Goal: Information Seeking & Learning: Check status

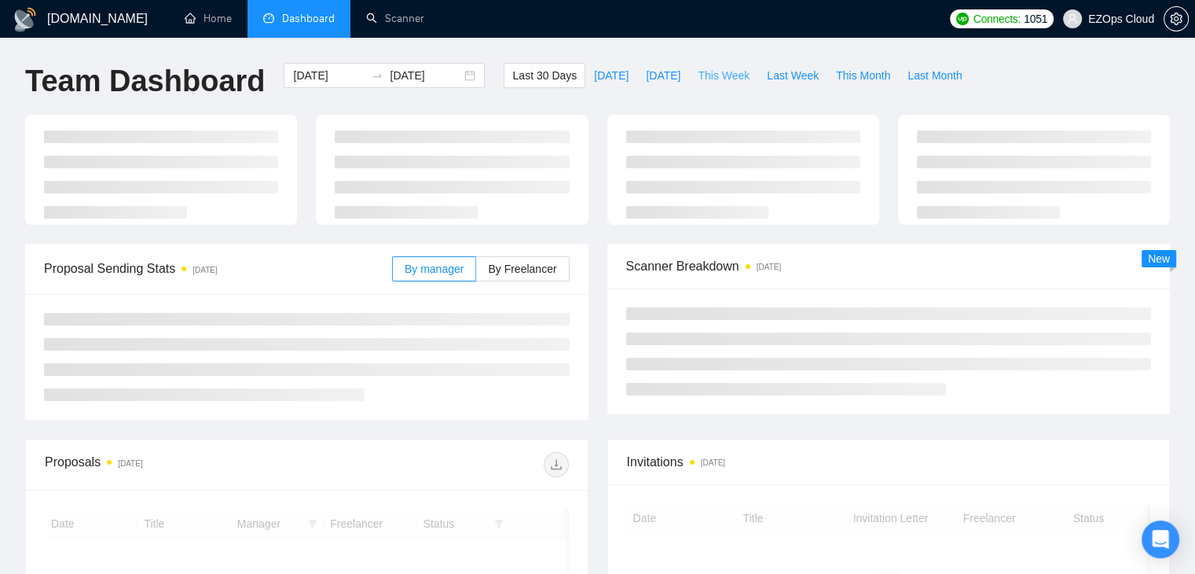
click at [720, 64] on button "This Week" at bounding box center [723, 75] width 69 height 25
type input "[DATE]"
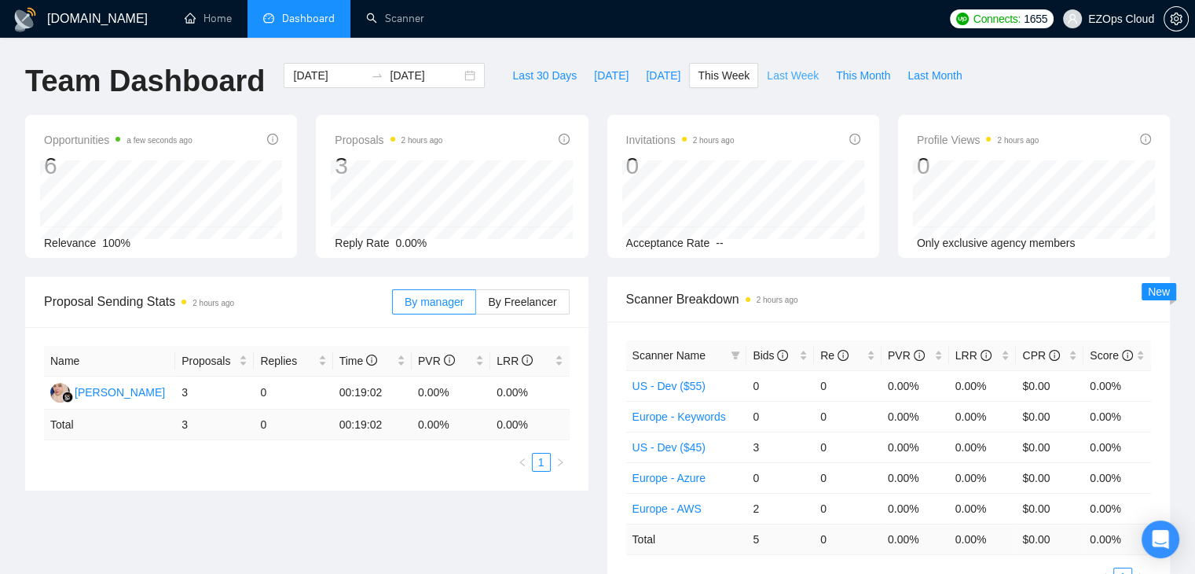
click at [794, 75] on span "Last Week" at bounding box center [793, 75] width 52 height 17
type input "[DATE]"
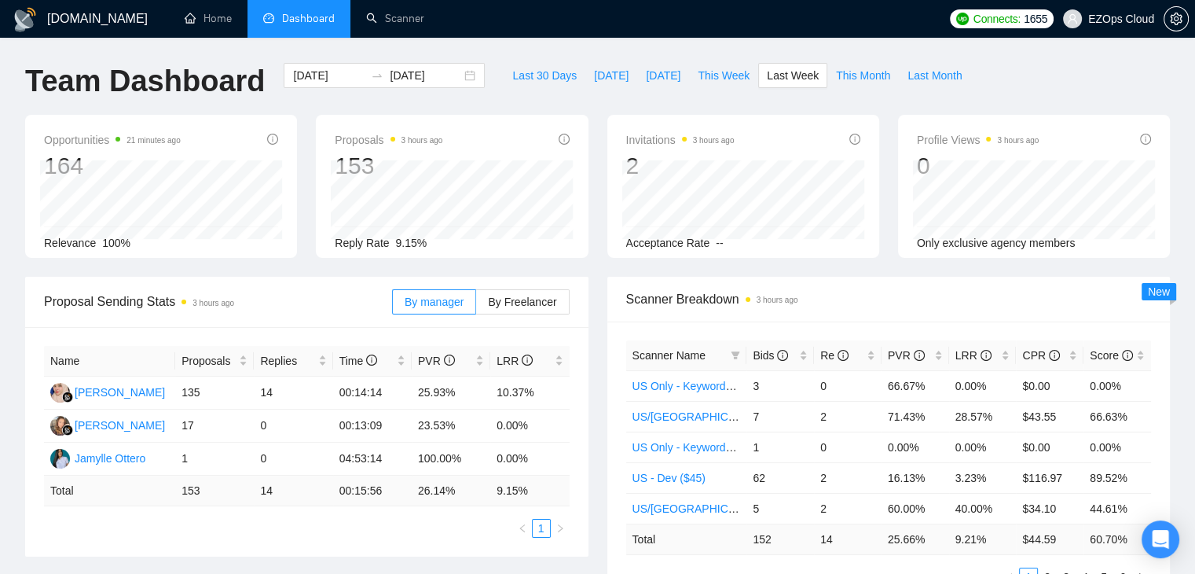
click at [53, 25] on h1 "[DOMAIN_NAME]" at bounding box center [97, 19] width 101 height 38
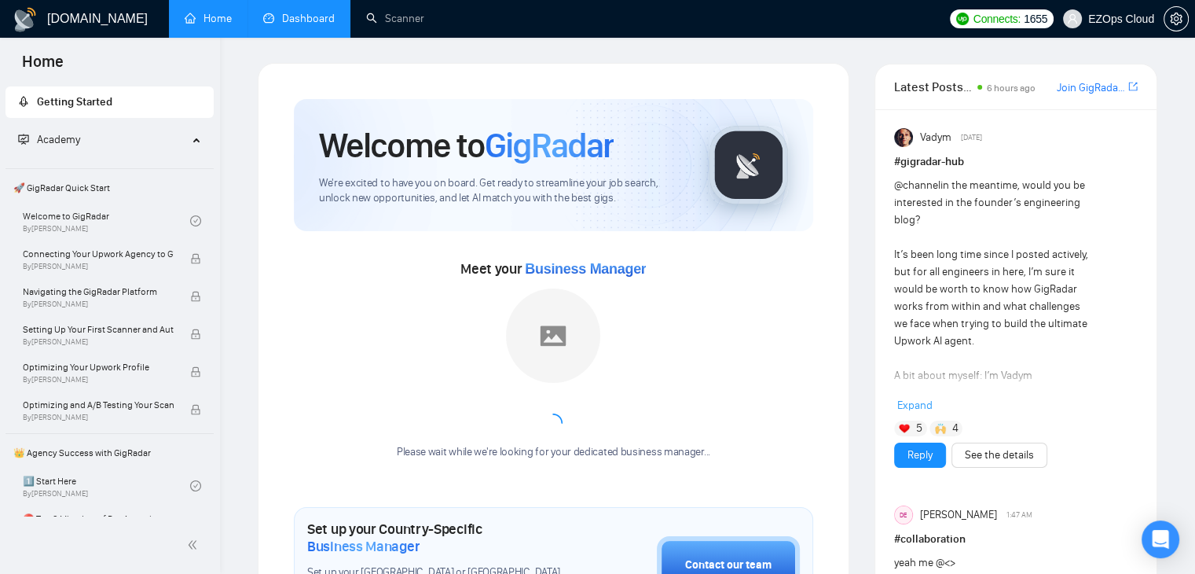
click at [305, 21] on link "Dashboard" at bounding box center [299, 18] width 72 height 13
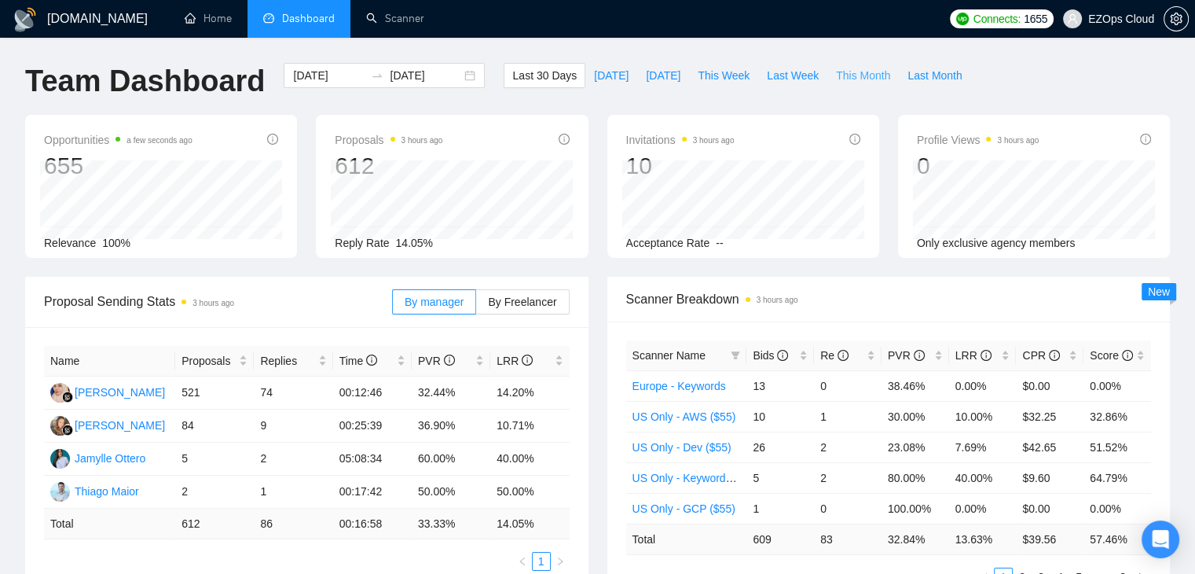
click at [845, 81] on span "This Month" at bounding box center [863, 75] width 54 height 17
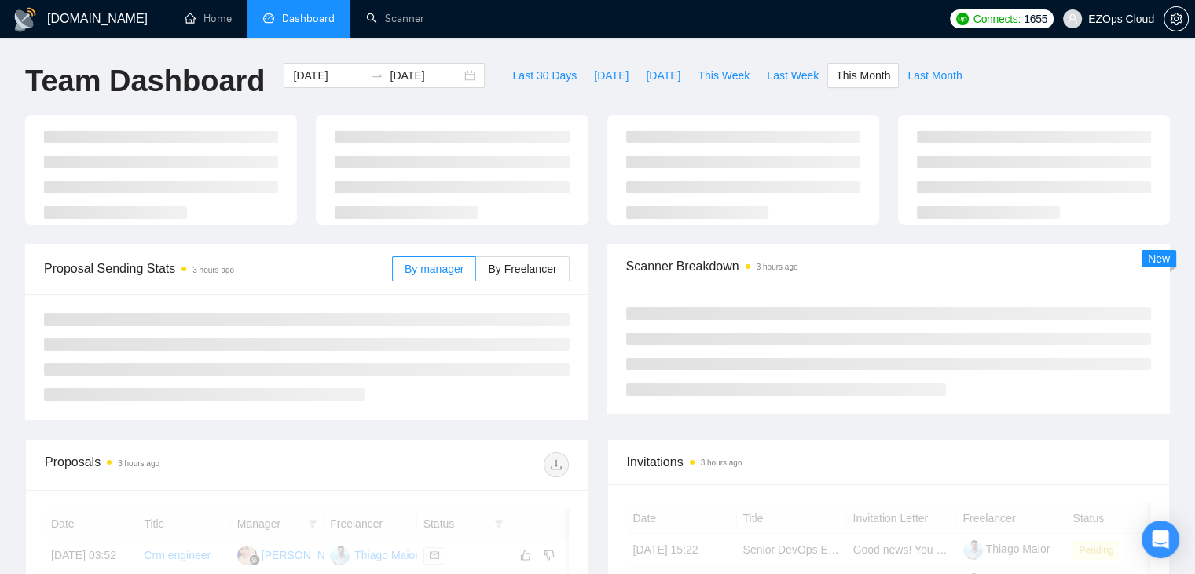
type input "[DATE]"
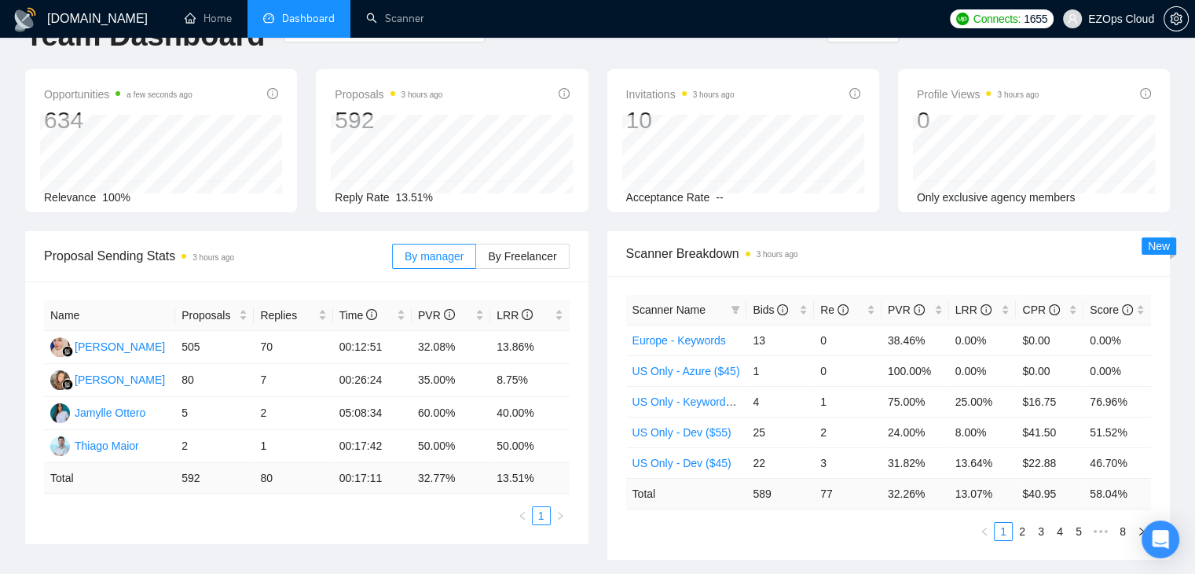
scroll to position [82, 0]
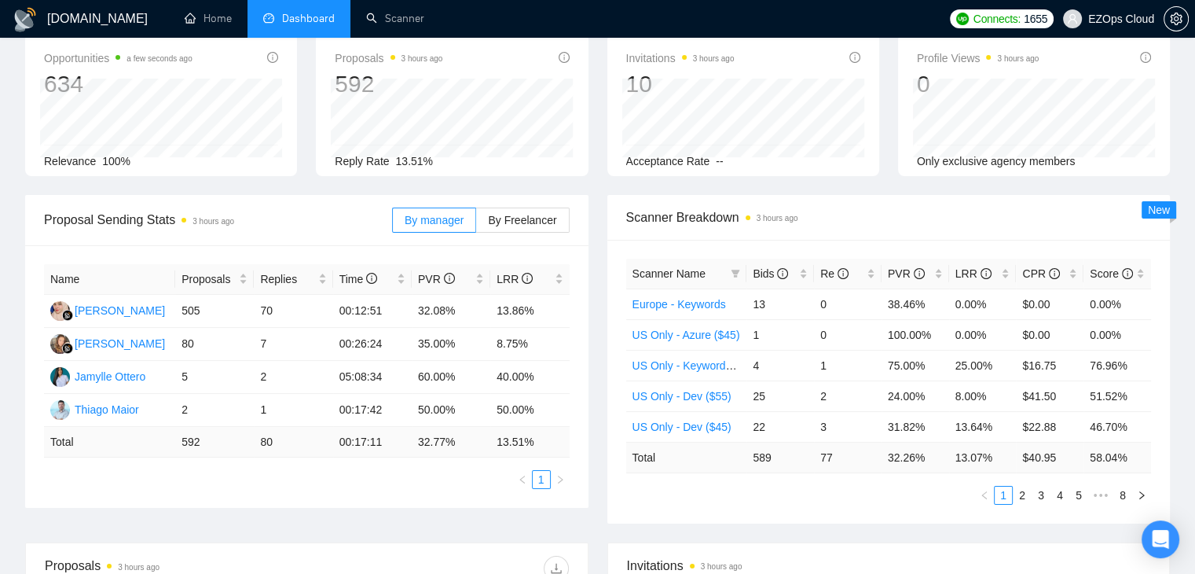
click at [743, 270] on th "Scanner Name" at bounding box center [686, 274] width 121 height 31
click at [739, 272] on icon "filter" at bounding box center [735, 273] width 9 height 9
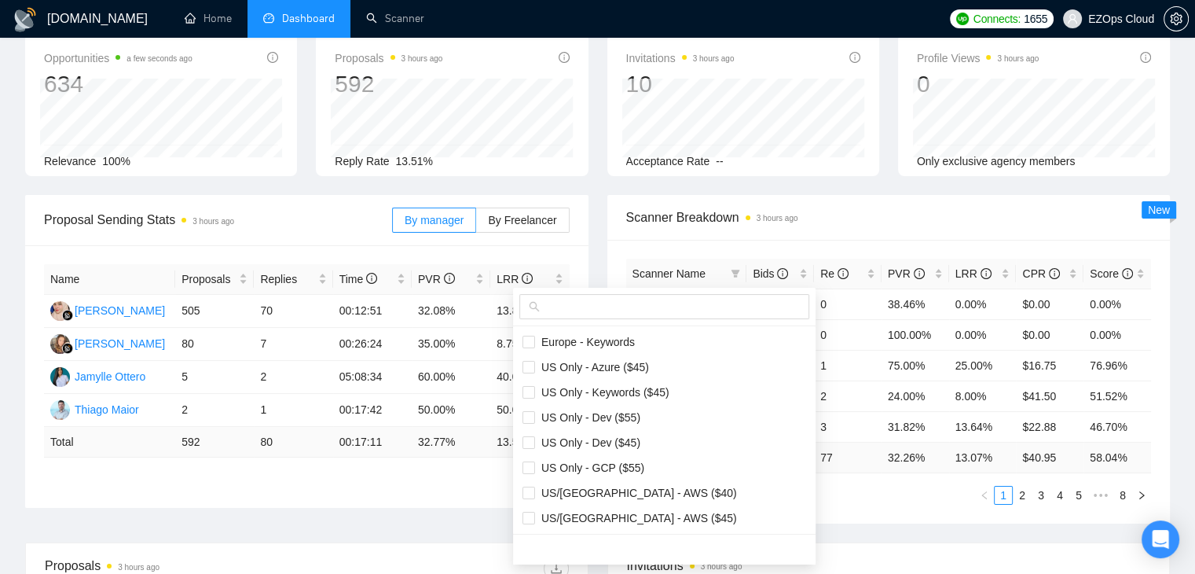
click at [687, 294] on span at bounding box center [664, 306] width 290 height 25
click at [685, 299] on input "u" at bounding box center [671, 306] width 257 height 17
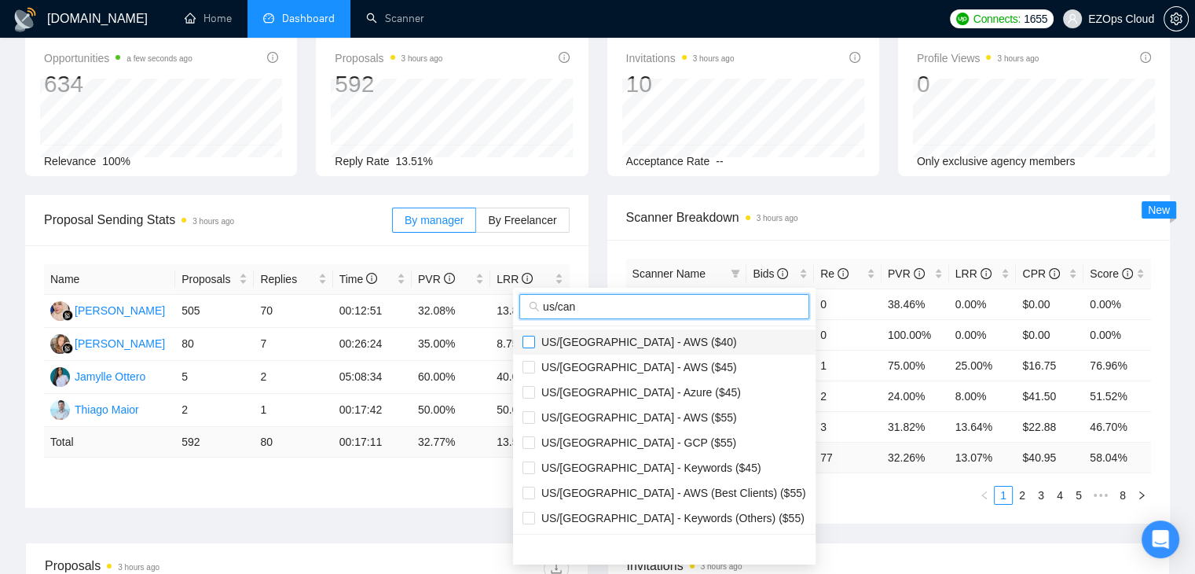
type input "us/can"
click at [528, 345] on input "checkbox" at bounding box center [529, 342] width 13 height 13
checkbox input "true"
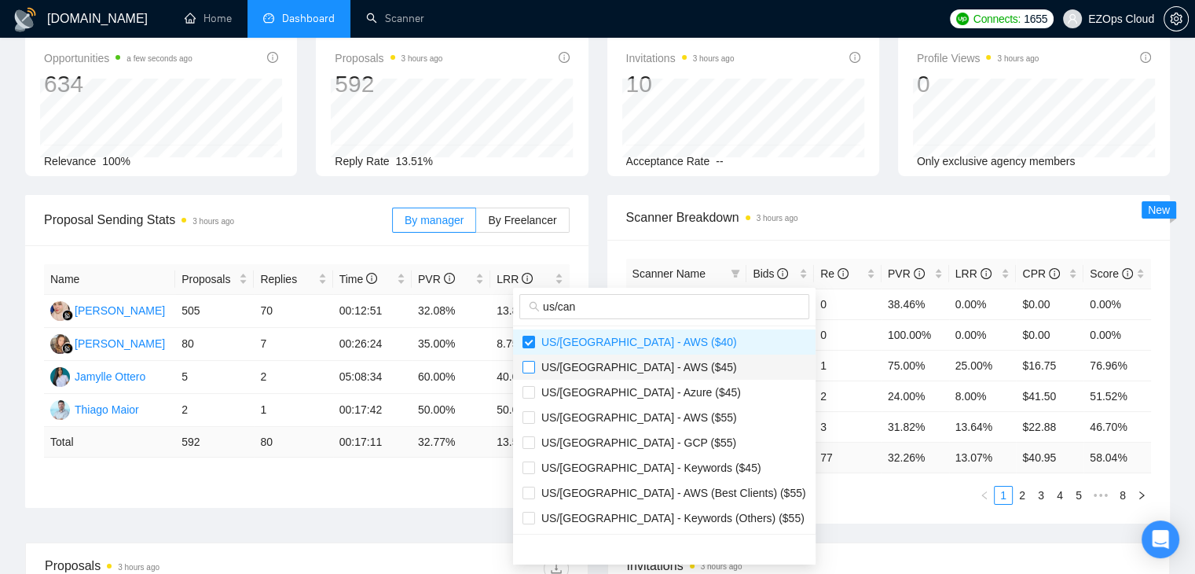
click at [528, 364] on input "checkbox" at bounding box center [529, 367] width 13 height 13
checkbox input "true"
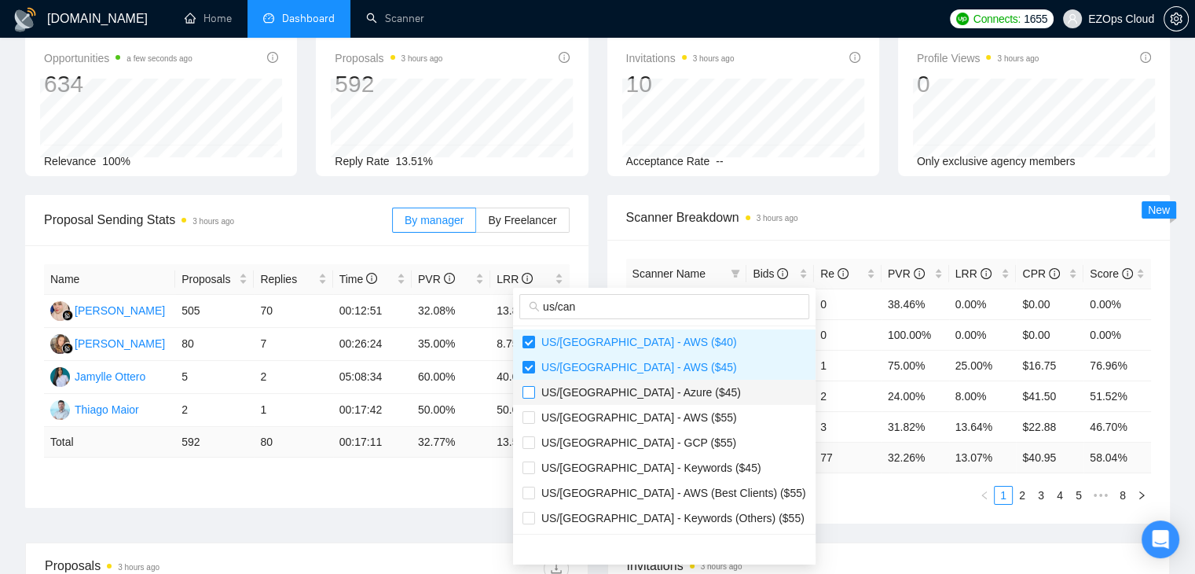
click at [531, 389] on input "checkbox" at bounding box center [529, 392] width 13 height 13
checkbox input "true"
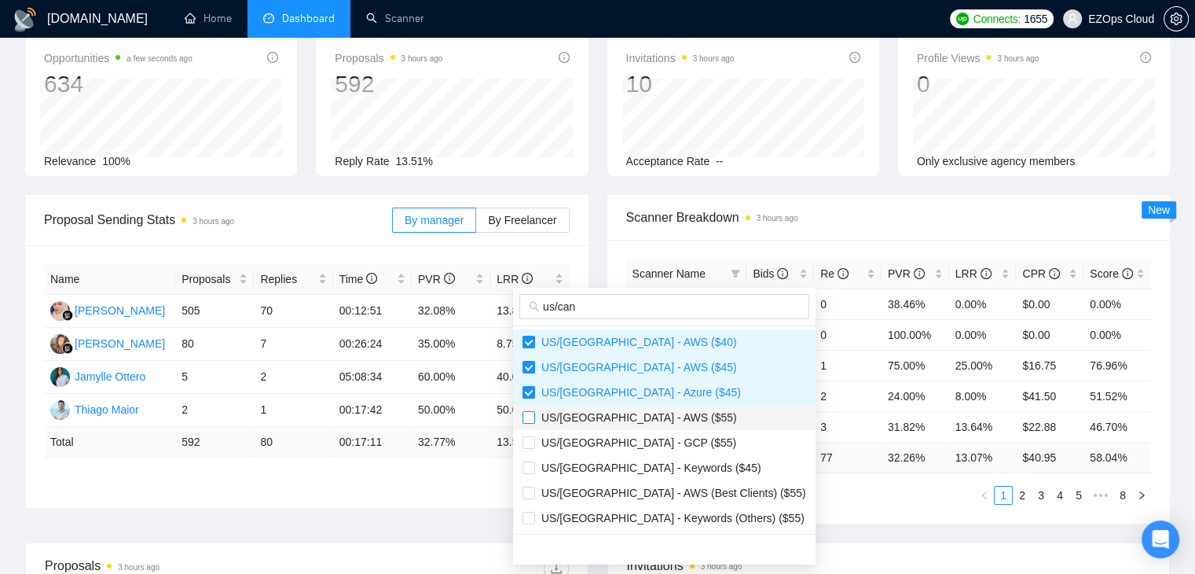
click at [531, 422] on input "checkbox" at bounding box center [529, 417] width 13 height 13
checkbox input "true"
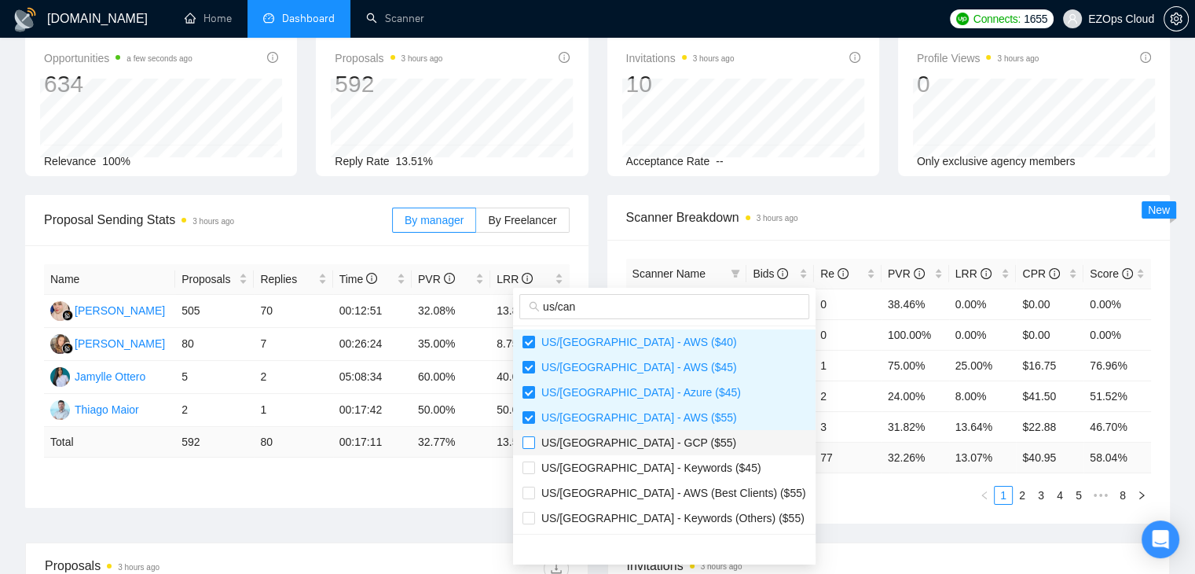
click at [532, 440] on input "checkbox" at bounding box center [529, 442] width 13 height 13
checkbox input "true"
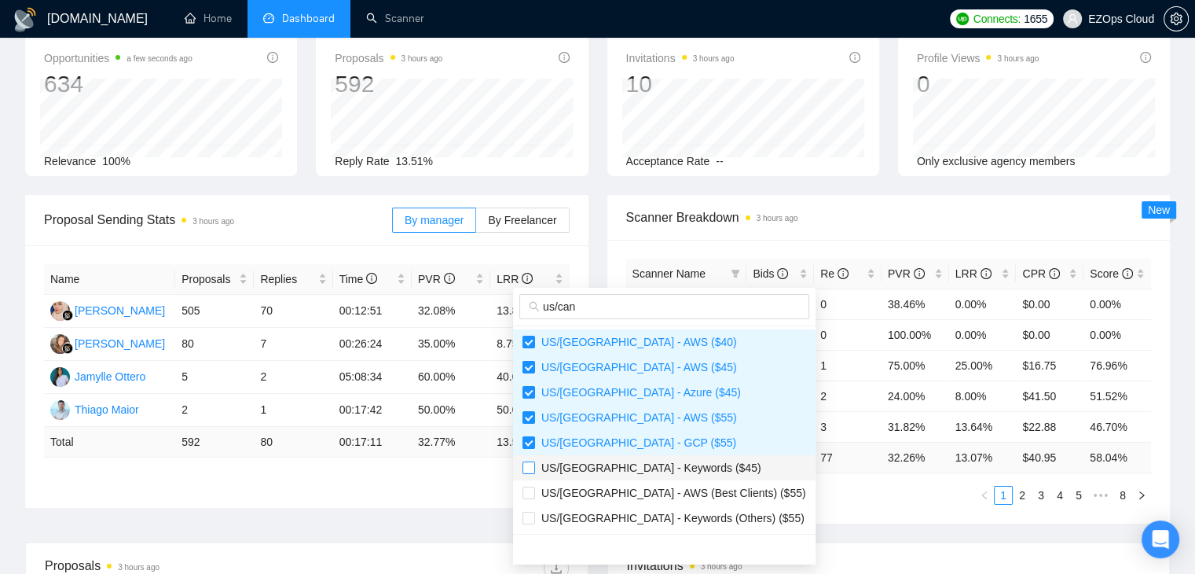
click at [532, 463] on input "checkbox" at bounding box center [529, 467] width 13 height 13
checkbox input "true"
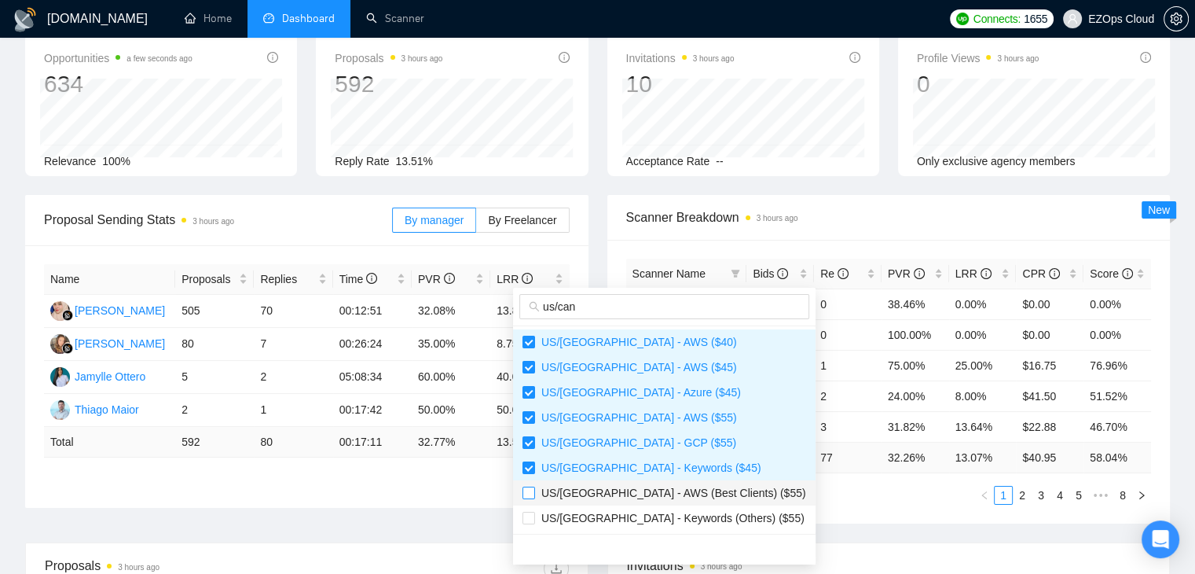
click at [530, 484] on label at bounding box center [529, 492] width 13 height 17
click at [530, 486] on input "checkbox" at bounding box center [529, 492] width 13 height 13
click at [656, 488] on span "US/[GEOGRAPHIC_DATA] - AWS (Best Clients) ($55)" at bounding box center [670, 492] width 271 height 13
checkbox input "true"
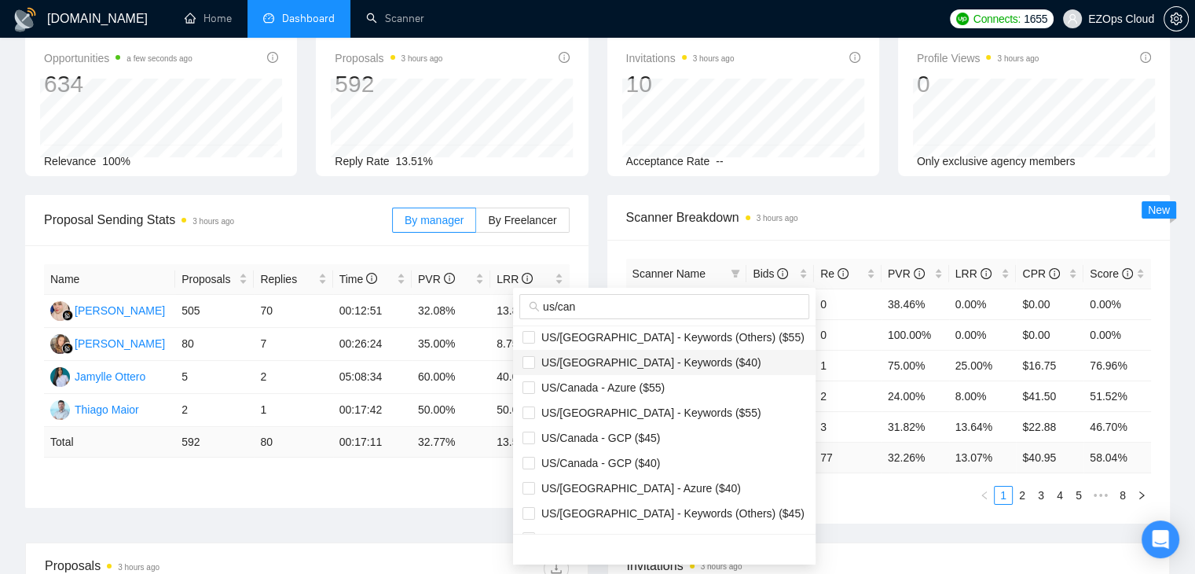
click at [557, 354] on span "US/[GEOGRAPHIC_DATA] - Keywords ($40)" at bounding box center [665, 362] width 284 height 17
checkbox input "true"
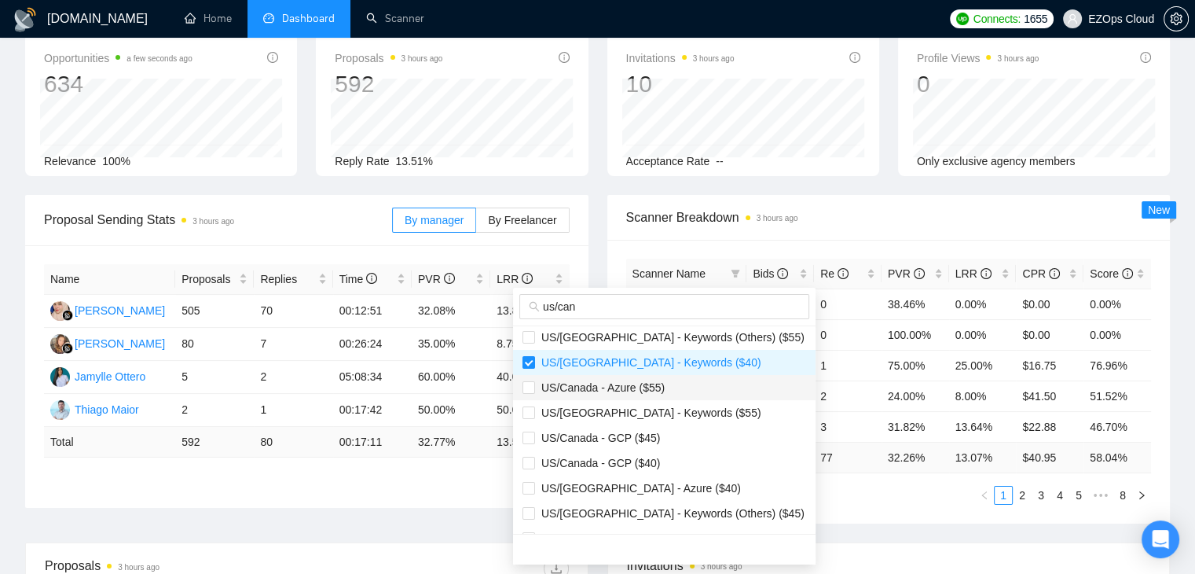
click at [559, 383] on span "US/Canada - Azure ($55)" at bounding box center [600, 387] width 130 height 13
checkbox input "true"
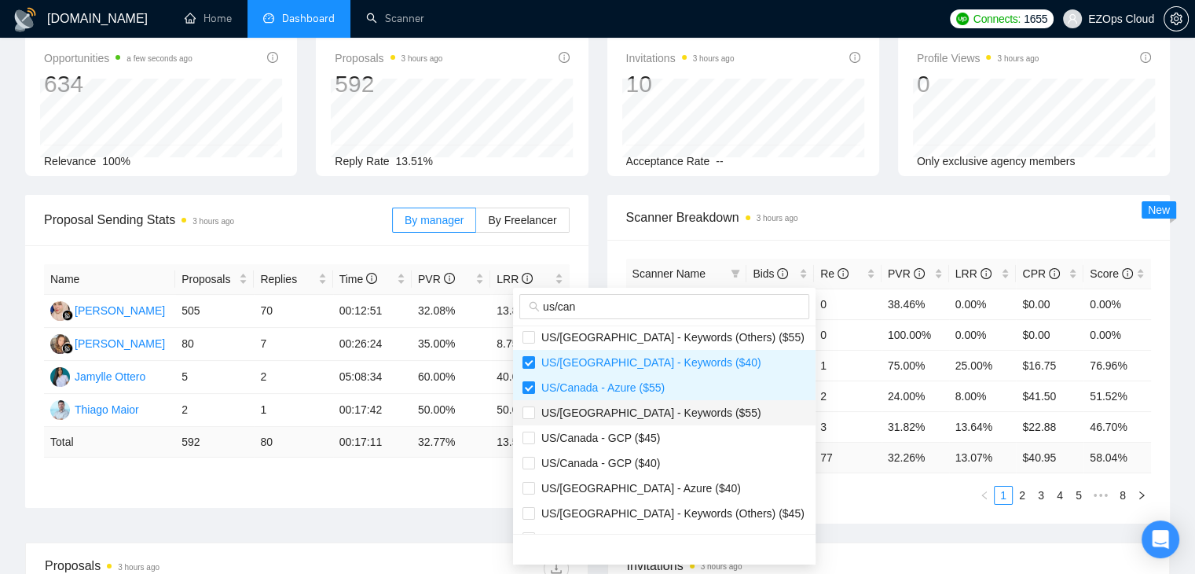
click at [563, 409] on span "US/[GEOGRAPHIC_DATA] - Keywords ($55)" at bounding box center [648, 412] width 226 height 13
checkbox input "true"
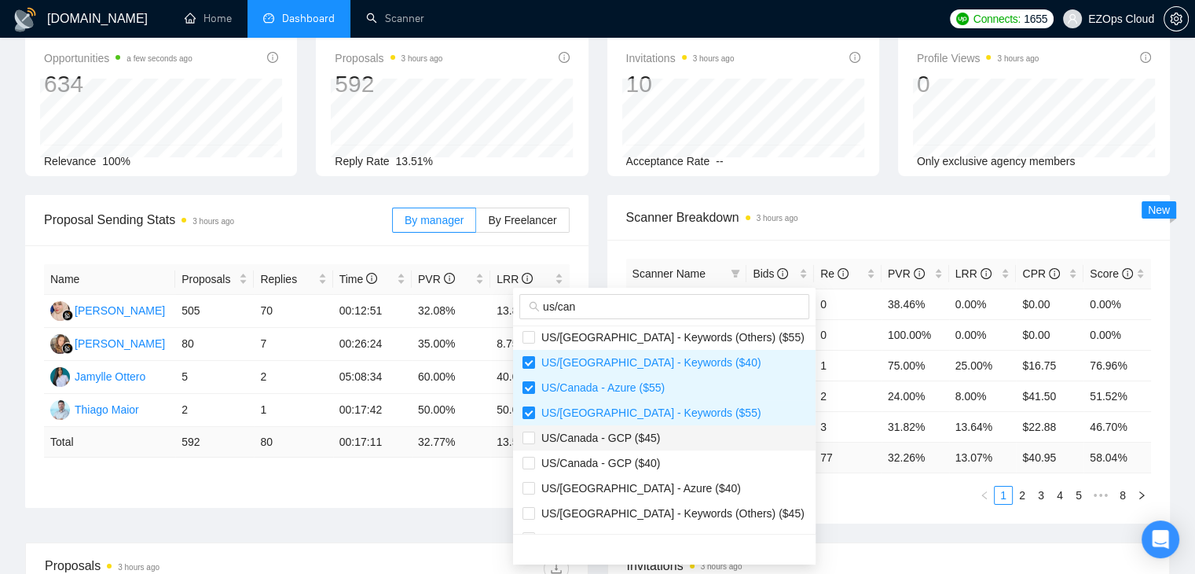
click at [563, 444] on span "US/Canada - GCP ($45)" at bounding box center [665, 437] width 284 height 17
checkbox input "true"
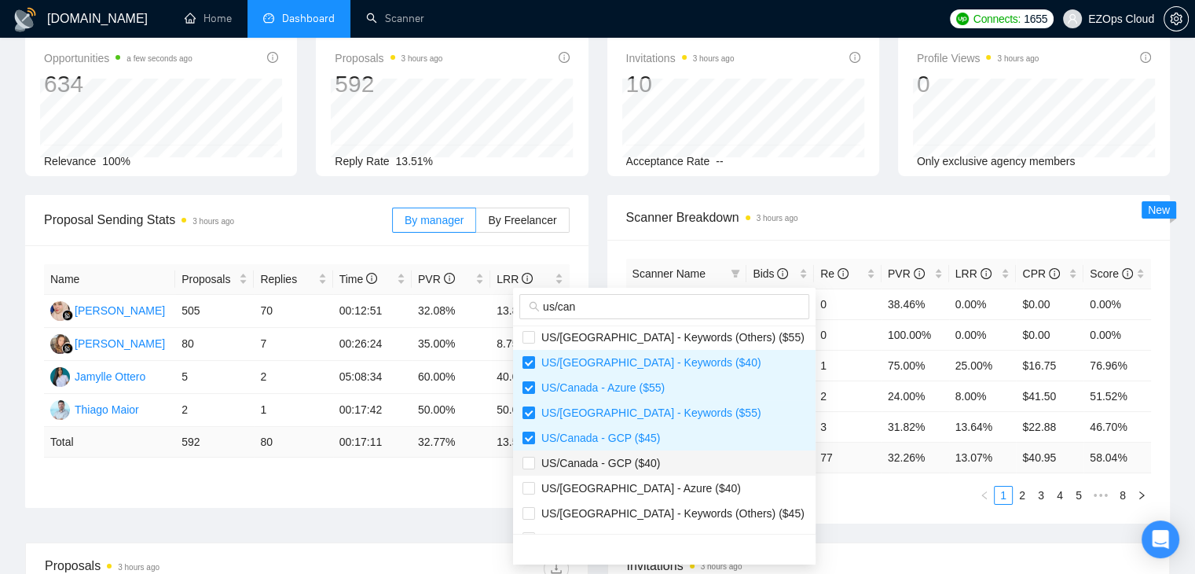
click at [563, 459] on span "US/Canada - GCP ($40)" at bounding box center [597, 463] width 125 height 13
checkbox input "true"
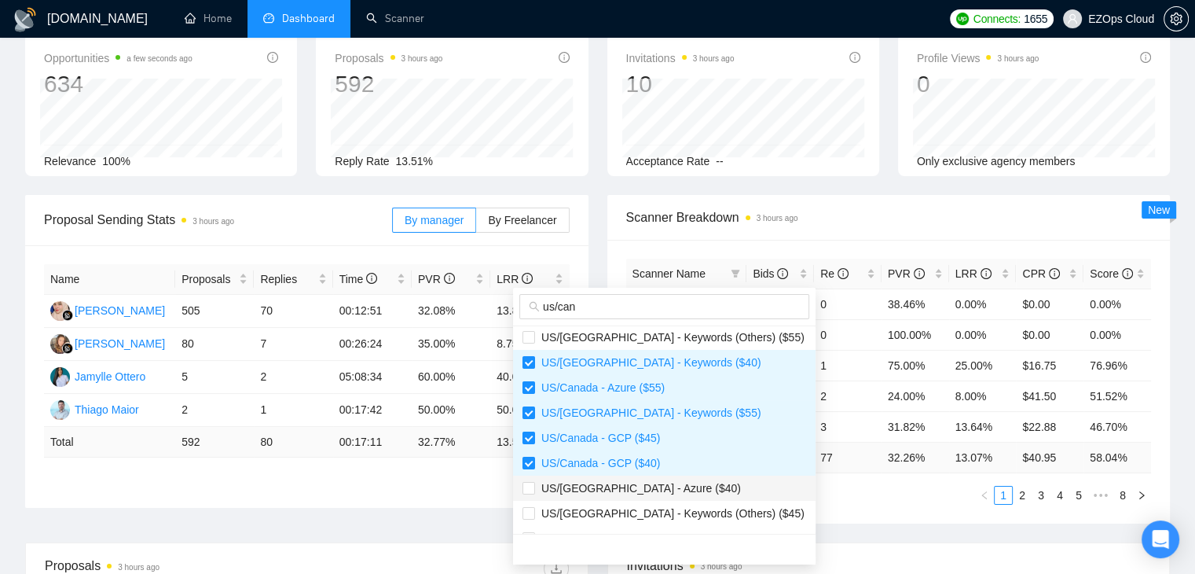
click at [568, 482] on span "US/[GEOGRAPHIC_DATA] - Azure ($40)" at bounding box center [638, 488] width 206 height 13
checkbox input "true"
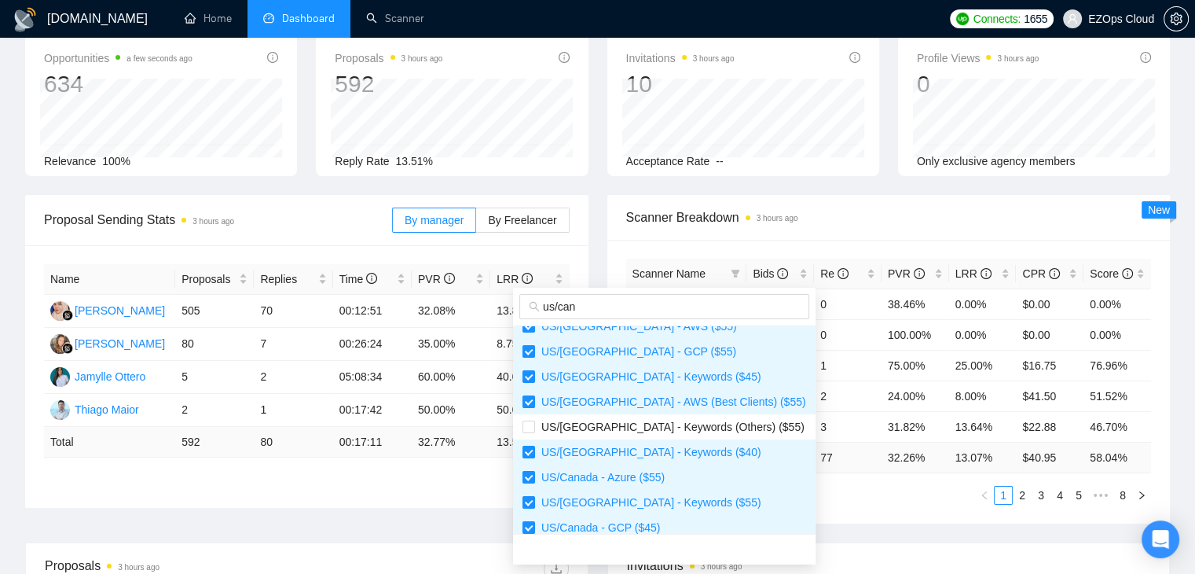
scroll to position [0, 0]
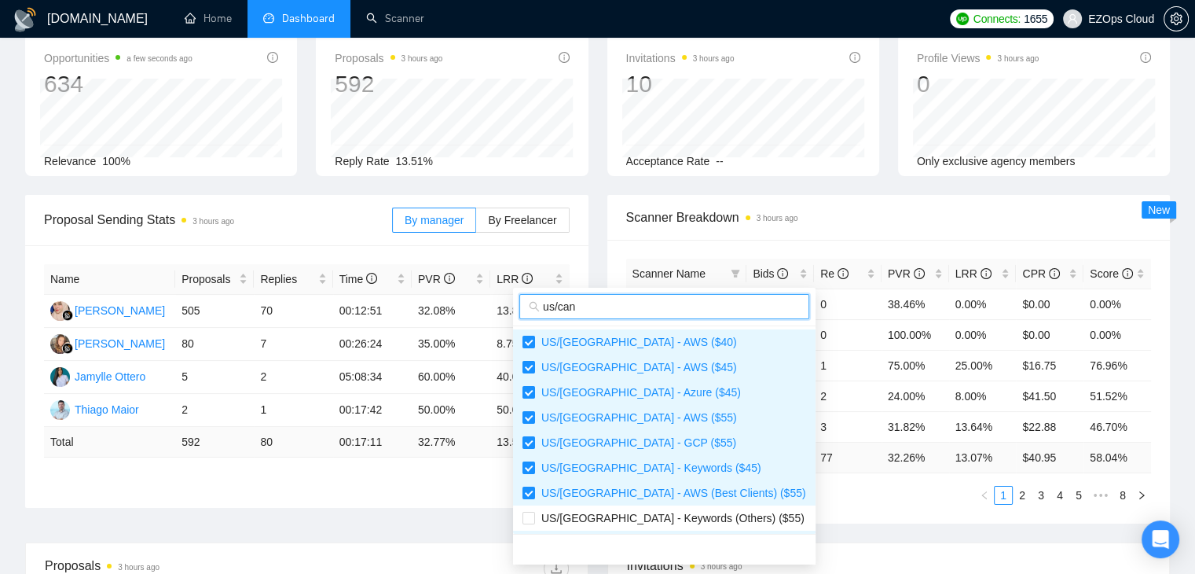
click at [675, 306] on input "us/can" at bounding box center [671, 306] width 257 height 17
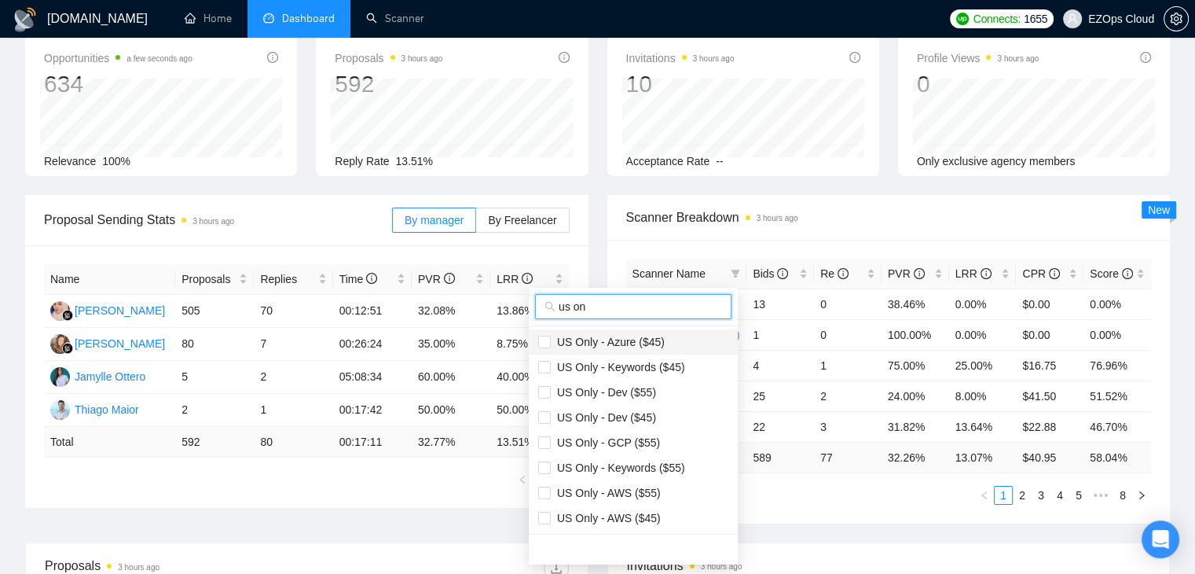
type input "us on"
click at [567, 341] on span "US Only - Azure ($45)" at bounding box center [608, 342] width 114 height 13
checkbox input "true"
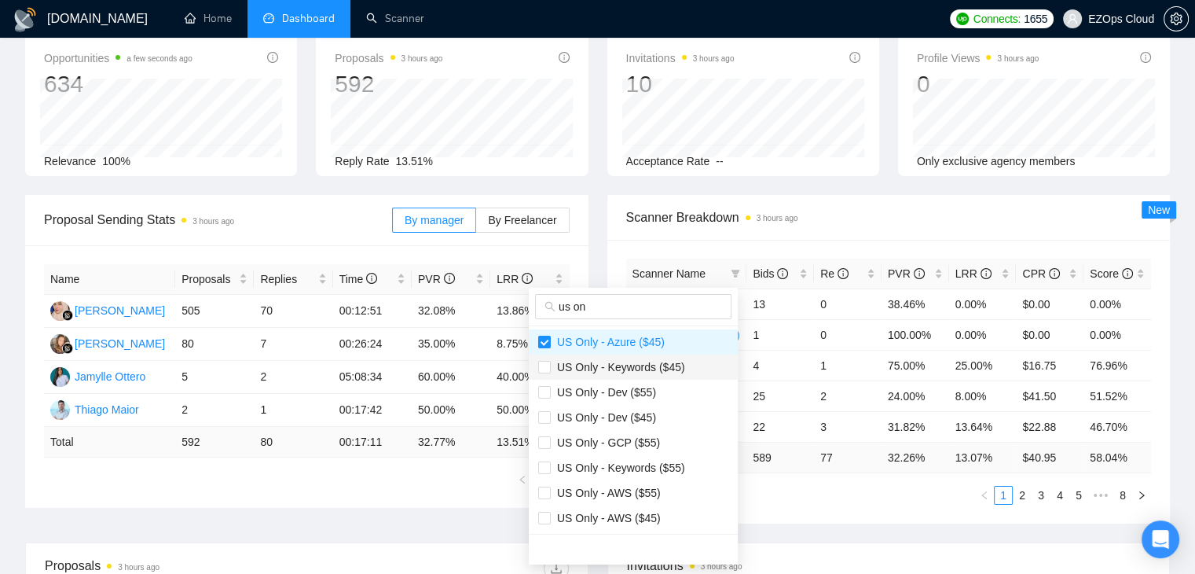
click at [569, 372] on span "US Only - Keywords ($45)" at bounding box center [618, 367] width 134 height 13
checkbox input "true"
click at [585, 436] on span "US Only - GCP ($55)" at bounding box center [605, 442] width 109 height 13
checkbox input "true"
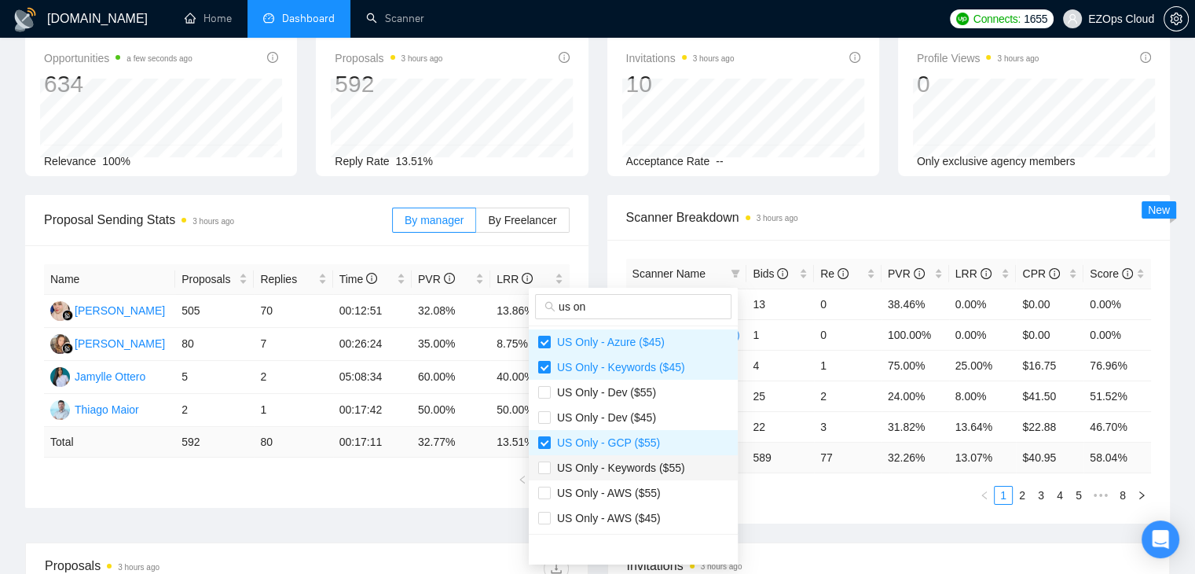
click at [585, 464] on span "US Only - Keywords ($55)" at bounding box center [618, 467] width 134 height 13
checkbox input "true"
click at [589, 491] on span "US Only - AWS ($55)" at bounding box center [606, 492] width 110 height 13
checkbox input "true"
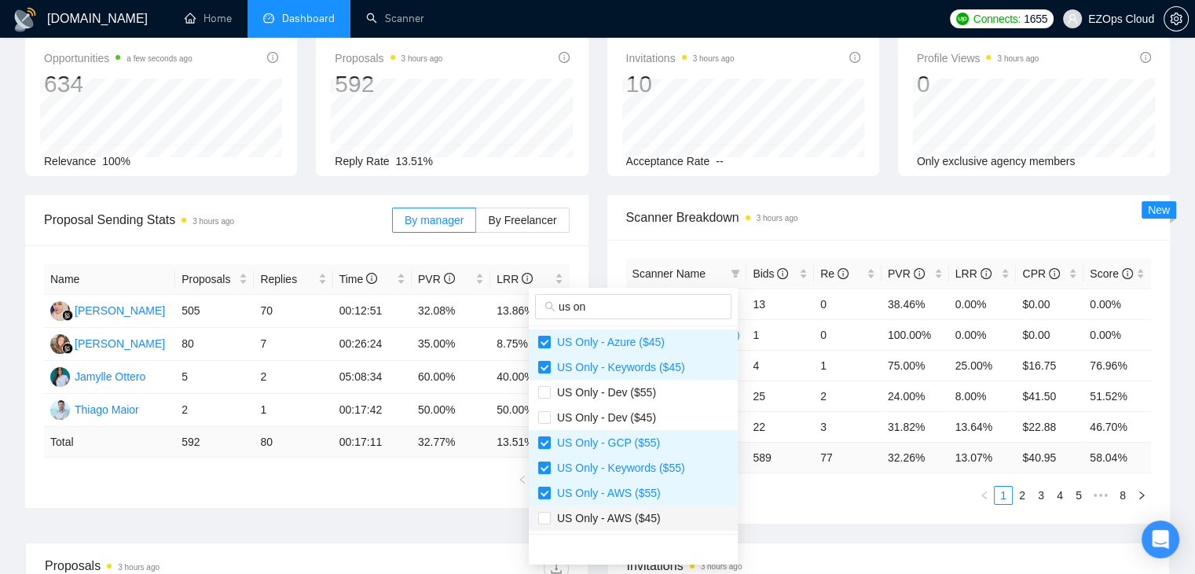
click at [597, 525] on span "US Only - AWS ($45)" at bounding box center [633, 517] width 190 height 17
checkbox input "true"
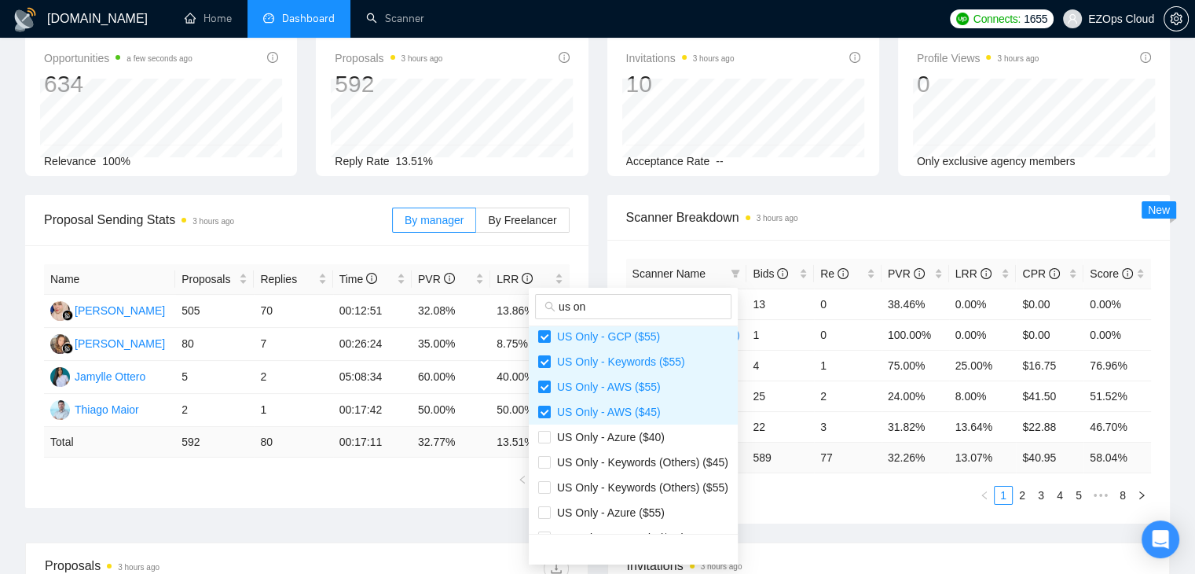
scroll to position [151, 0]
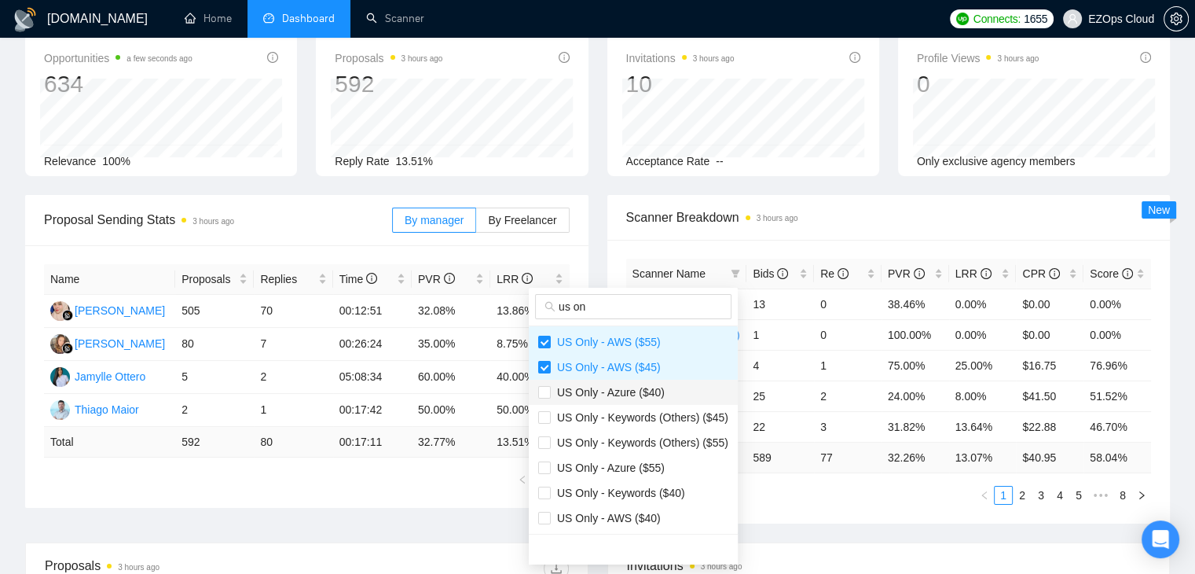
click at [566, 387] on span "US Only - Azure ($40)" at bounding box center [608, 392] width 114 height 13
checkbox input "true"
click at [564, 471] on span "US Only - Azure ($55)" at bounding box center [608, 467] width 114 height 13
checkbox input "true"
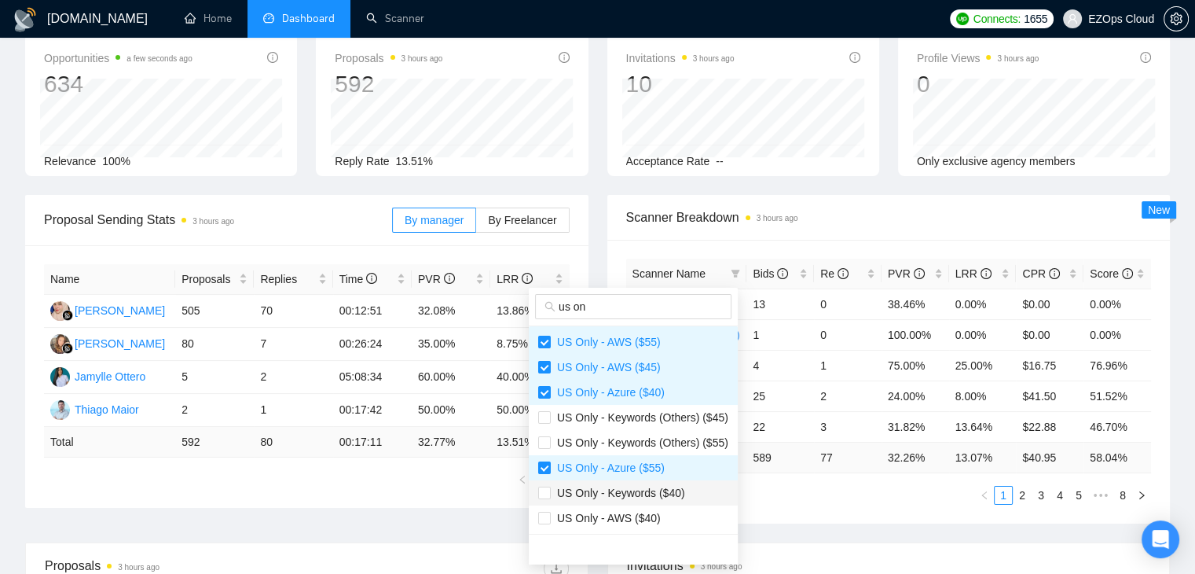
click at [566, 501] on span "US Only - Keywords ($40)" at bounding box center [633, 492] width 190 height 17
checkbox input "true"
click at [569, 522] on span "US Only - AWS ($40)" at bounding box center [606, 518] width 110 height 13
checkbox input "true"
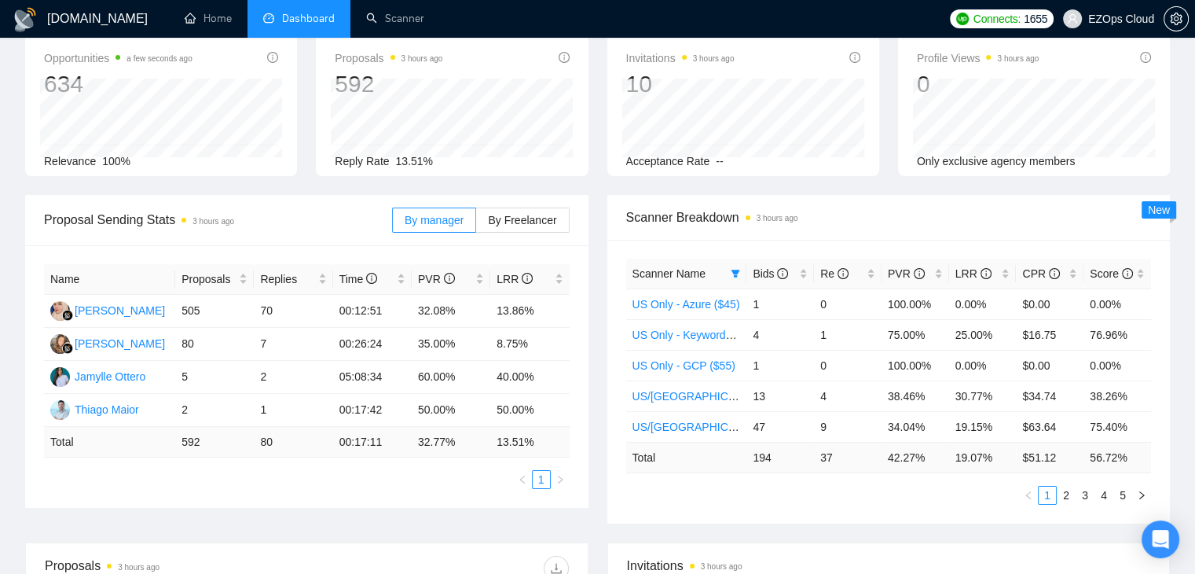
click at [827, 490] on ul "1 2 3 4 5" at bounding box center [889, 495] width 526 height 19
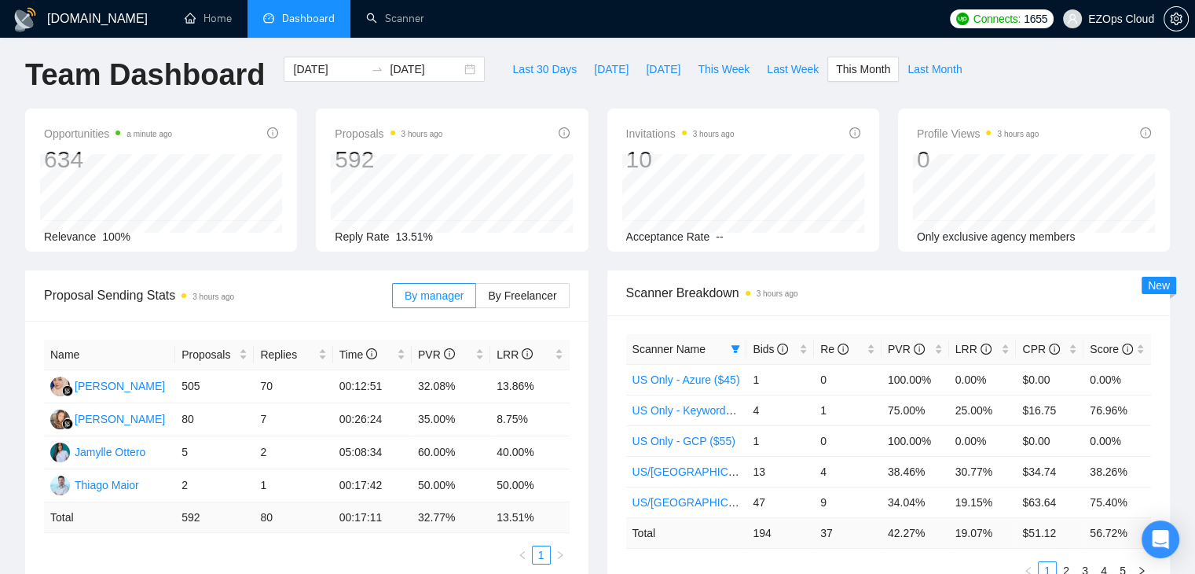
scroll to position [0, 0]
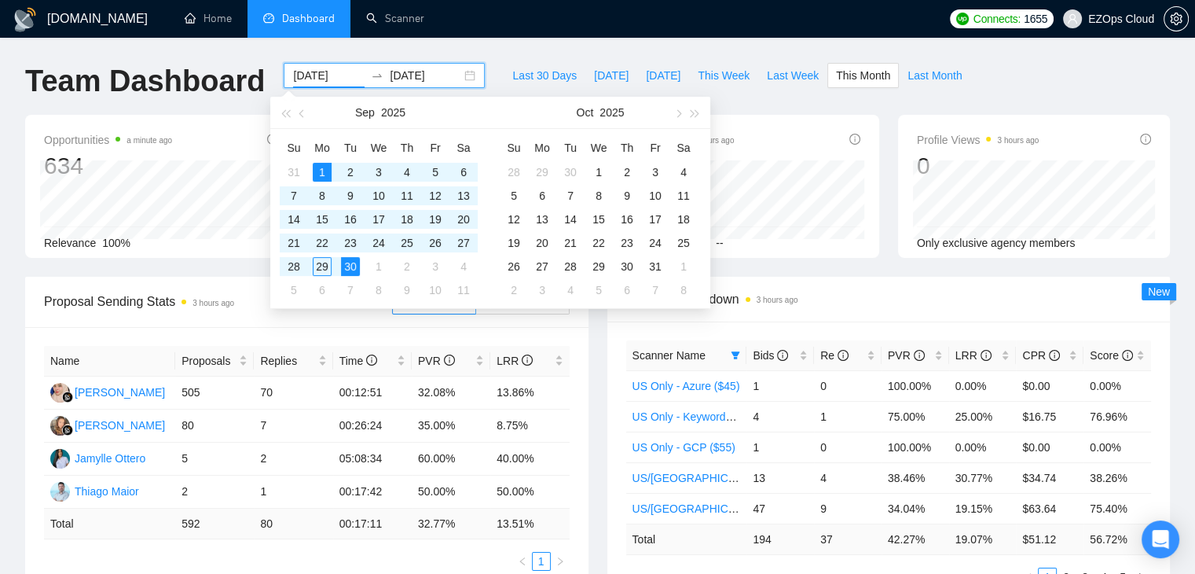
click at [309, 78] on input "[DATE]" at bounding box center [329, 75] width 72 height 17
type input "[DATE]"
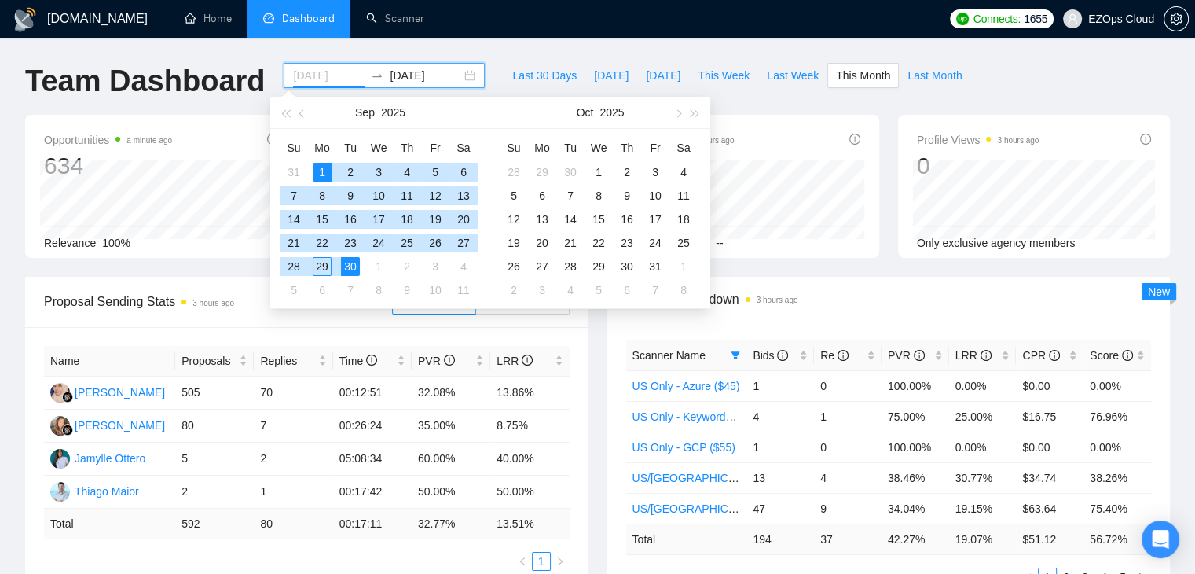
click at [318, 161] on td "1" at bounding box center [322, 172] width 28 height 24
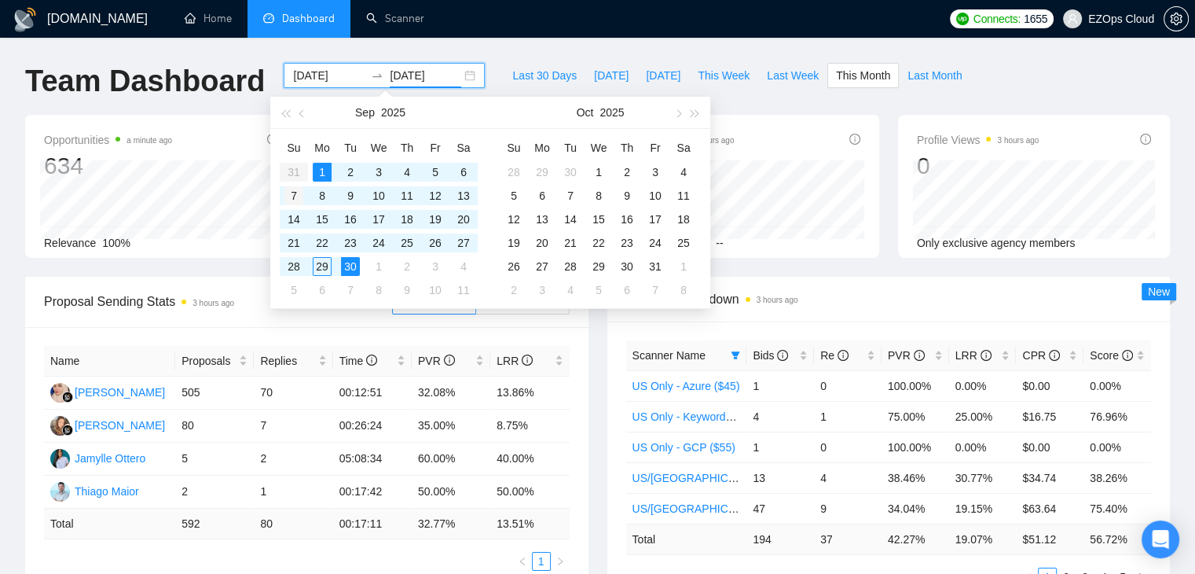
type input "[DATE]"
click at [289, 195] on div "7" at bounding box center [293, 195] width 19 height 19
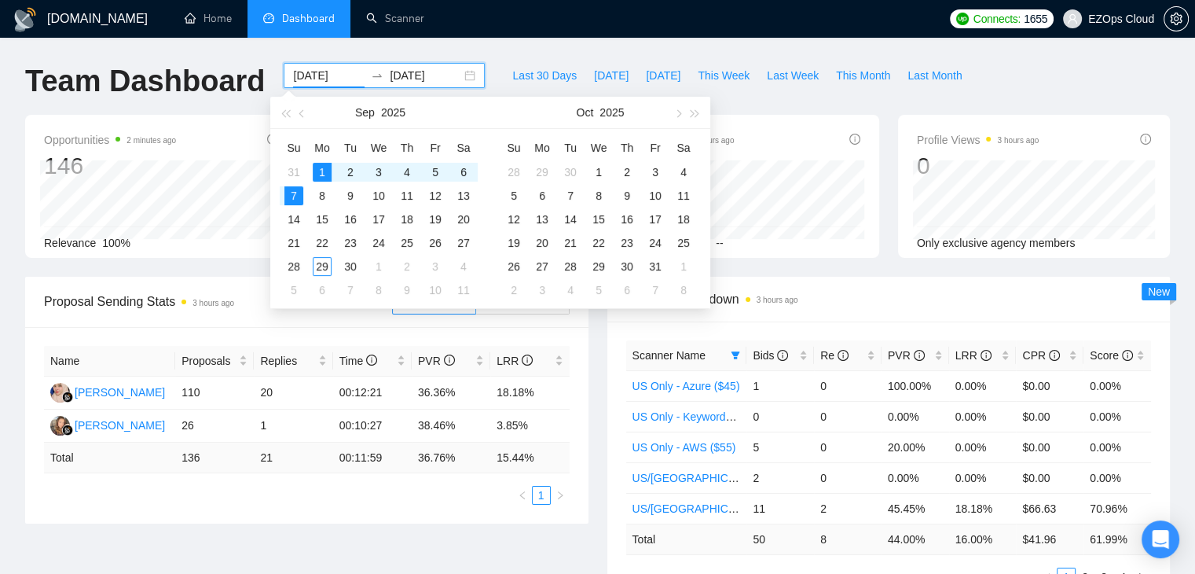
click at [316, 70] on input "[DATE]" at bounding box center [329, 75] width 72 height 17
type input "[DATE]"
click at [321, 189] on div "8" at bounding box center [322, 195] width 19 height 19
type input "[DATE]"
click at [299, 215] on div "14" at bounding box center [293, 219] width 19 height 19
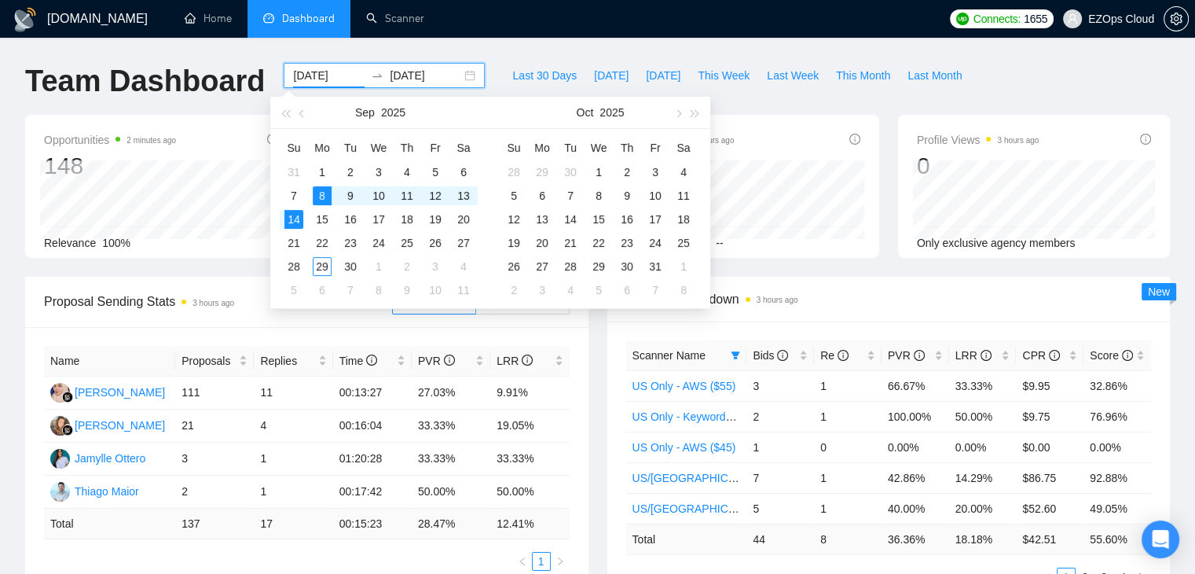
click at [310, 79] on input "[DATE]" at bounding box center [329, 75] width 72 height 17
type input "[DATE]"
click at [314, 176] on div "1" at bounding box center [322, 172] width 19 height 19
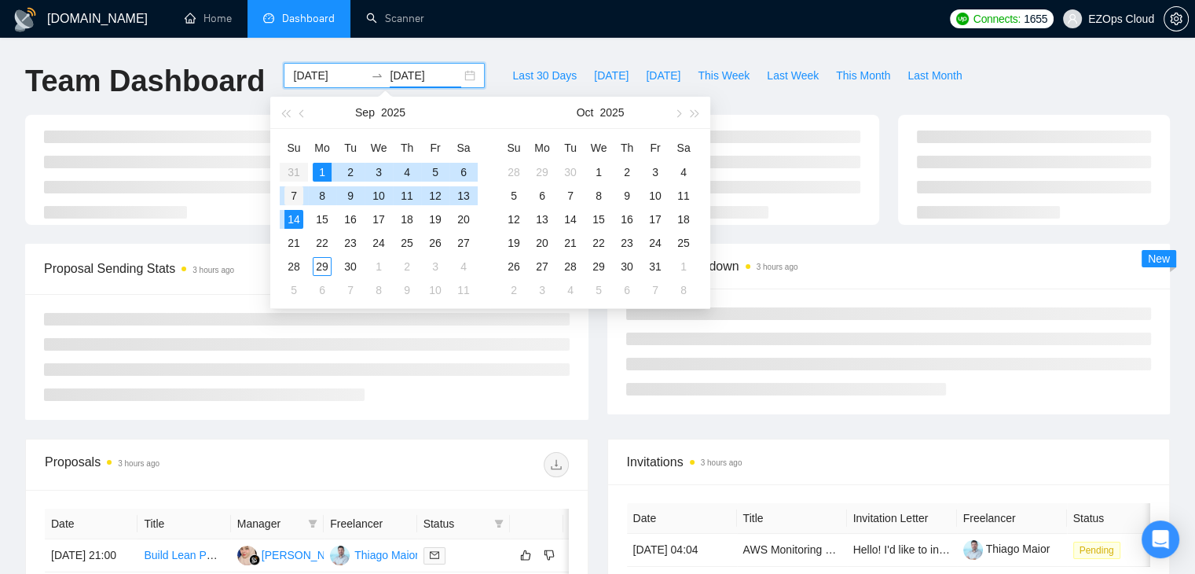
type input "[DATE]"
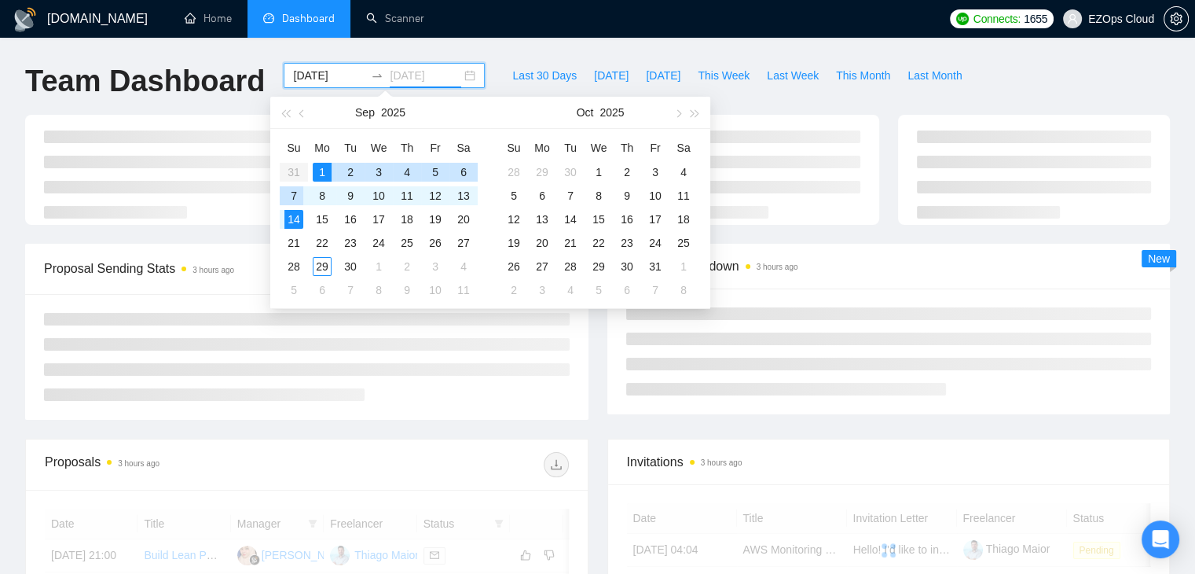
click at [299, 192] on div "7" at bounding box center [293, 195] width 19 height 19
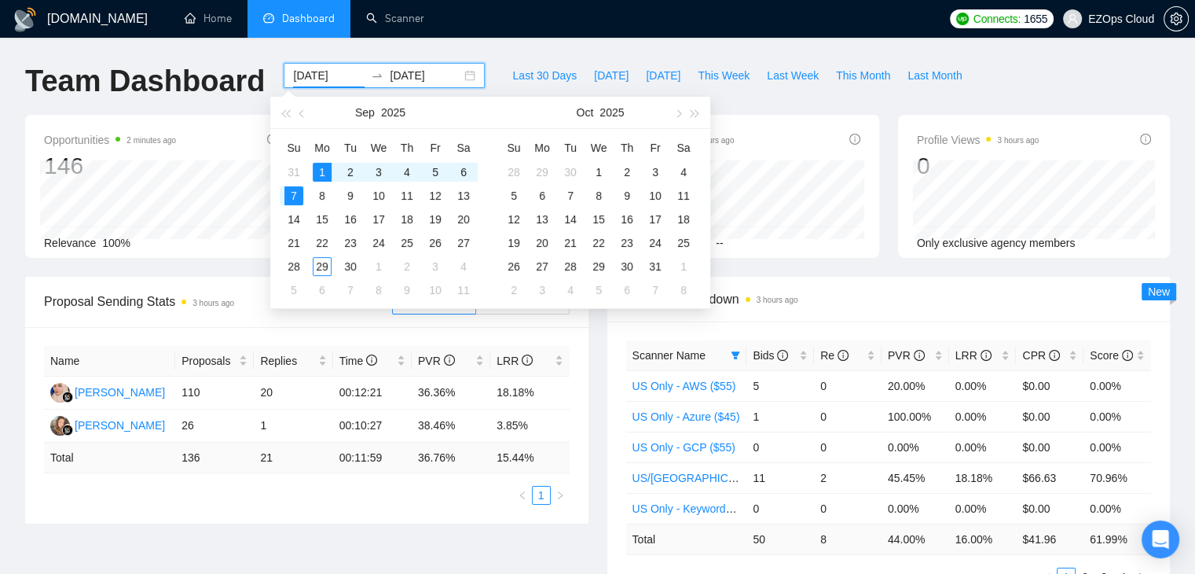
click at [313, 74] on input "[DATE]" at bounding box center [329, 75] width 72 height 17
type input "[DATE]"
click at [328, 193] on div "8" at bounding box center [322, 195] width 19 height 19
type input "[DATE]"
click at [303, 210] on div "14" at bounding box center [293, 219] width 19 height 19
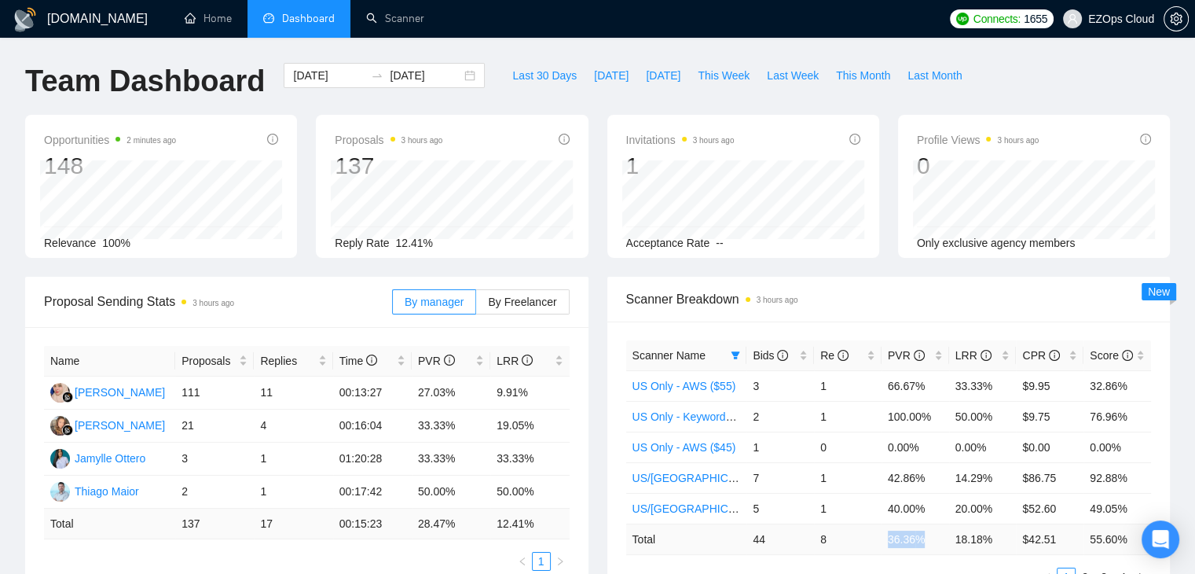
drag, startPoint x: 888, startPoint y: 537, endPoint x: 934, endPoint y: 537, distance: 45.6
click at [934, 537] on td "36.36 %" at bounding box center [916, 538] width 68 height 31
copy td "36.36 %"
click at [314, 81] on input "[DATE]" at bounding box center [329, 75] width 72 height 17
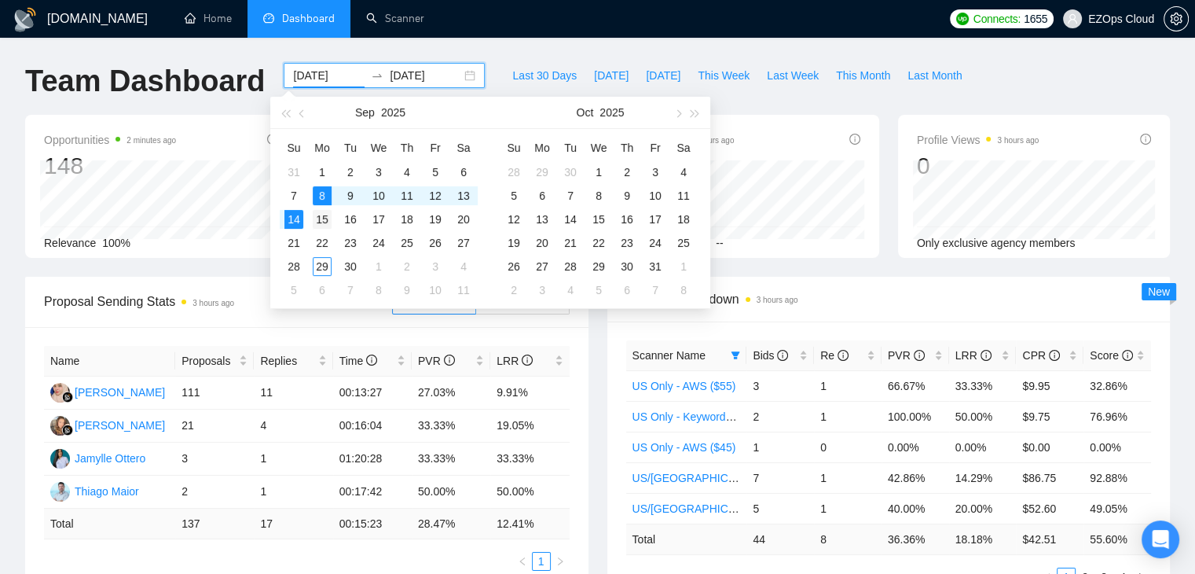
type input "[DATE]"
click at [327, 224] on div "15" at bounding box center [322, 219] width 19 height 19
type input "[DATE]"
click at [301, 240] on div "21" at bounding box center [293, 242] width 19 height 19
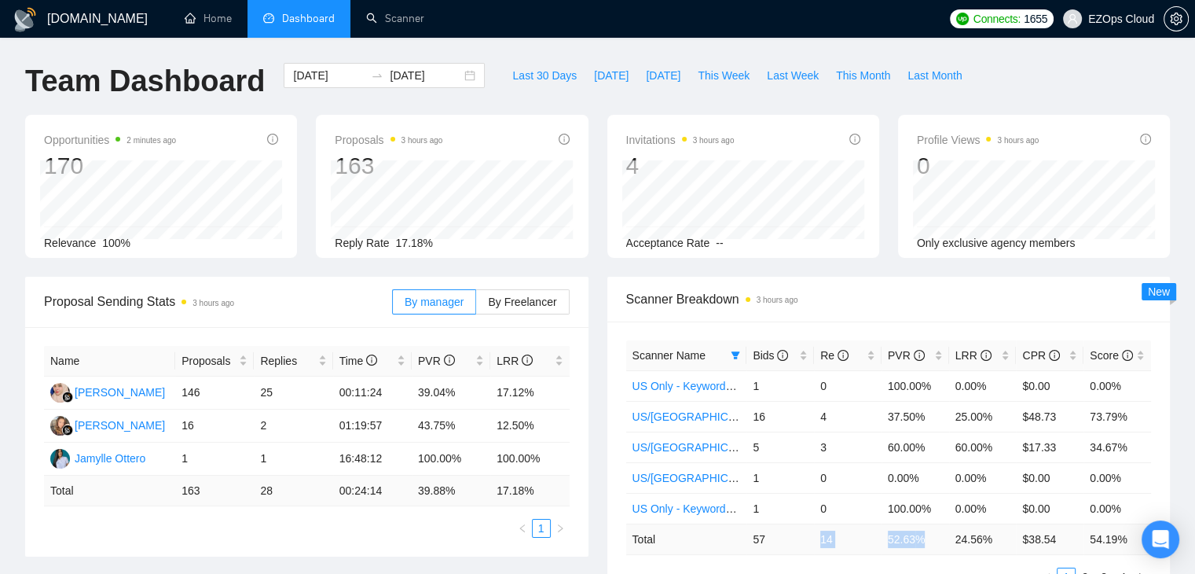
drag, startPoint x: 818, startPoint y: 541, endPoint x: 930, endPoint y: 542, distance: 111.6
click at [930, 542] on tr "Total 57 14 52.63 % 24.56 % $ 38.54 54.19 %" at bounding box center [889, 538] width 526 height 31
copy tr "14 52.63 %"
click at [301, 86] on div "[DATE] [DATE]" at bounding box center [384, 75] width 201 height 25
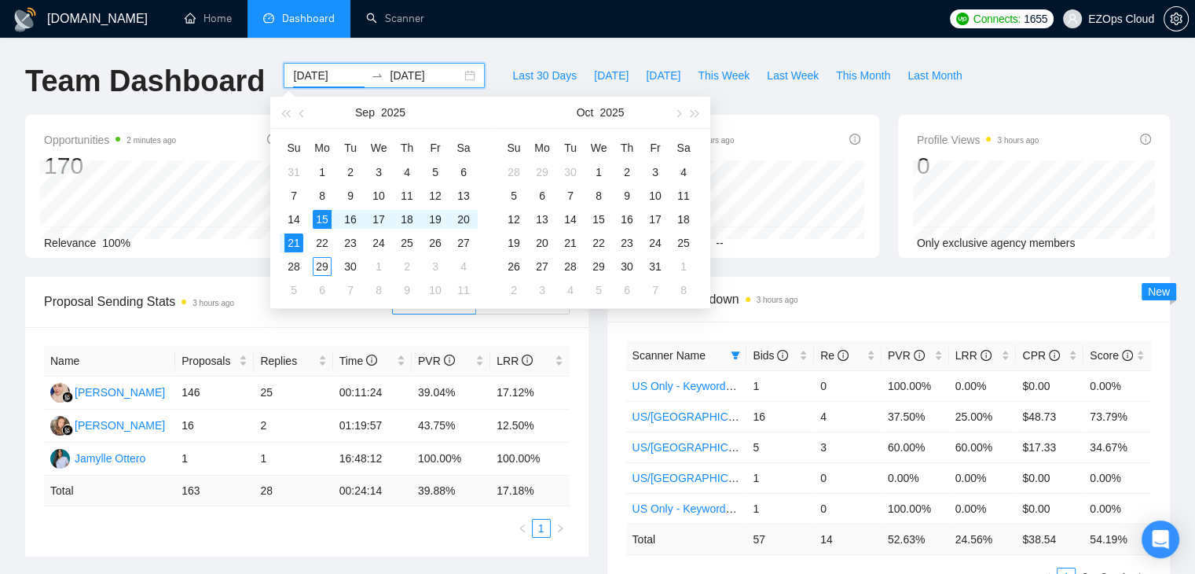
click at [300, 79] on input "[DATE]" at bounding box center [329, 75] width 72 height 17
type input "[DATE]"
click at [324, 243] on div "22" at bounding box center [322, 242] width 19 height 19
type input "[DATE]"
click at [298, 267] on div "28" at bounding box center [293, 266] width 19 height 19
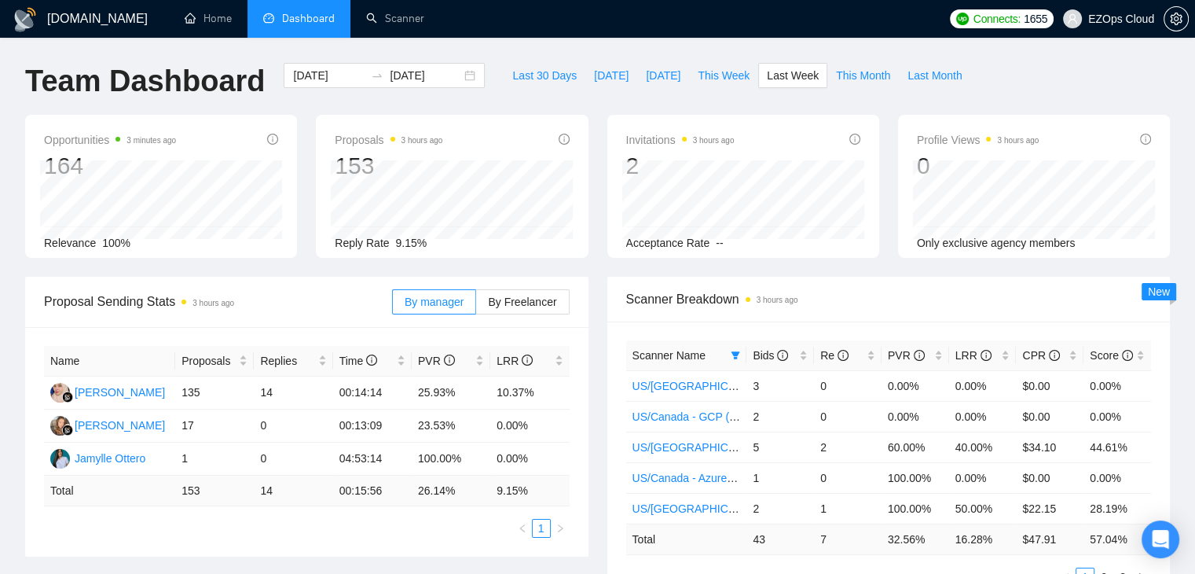
click at [605, 277] on div "Scanner Breakdown 3 hours ago Scanner Name Bids Re PVR LRR CPR Score [GEOGRAPHI…" at bounding box center [889, 441] width 582 height 328
click at [201, 20] on link "Home" at bounding box center [208, 18] width 47 height 13
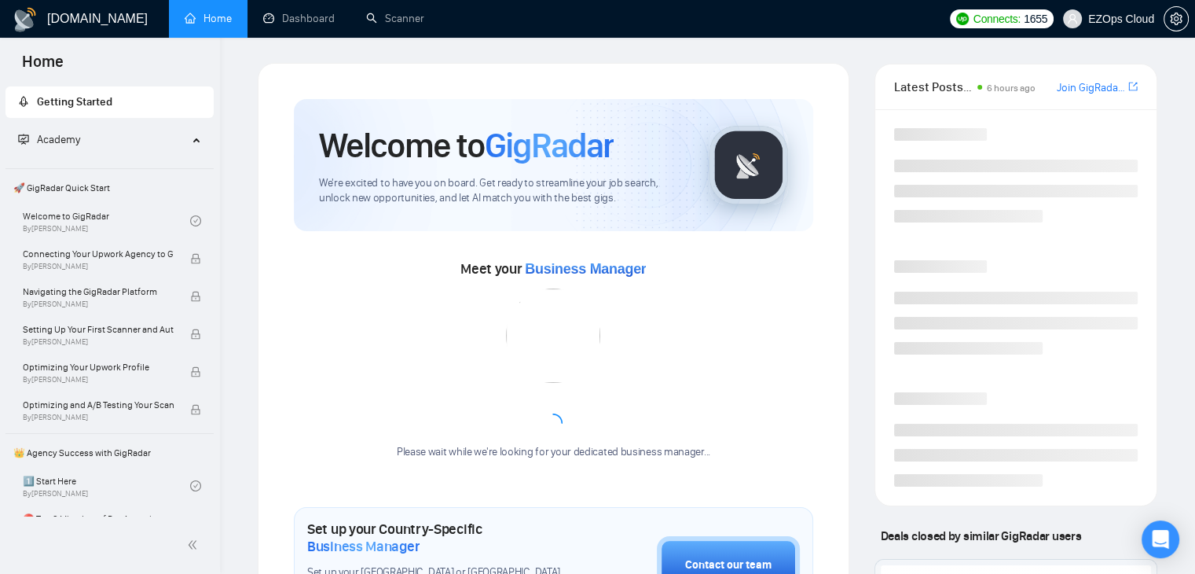
click at [61, 23] on h1 "[DOMAIN_NAME]" at bounding box center [97, 19] width 101 height 38
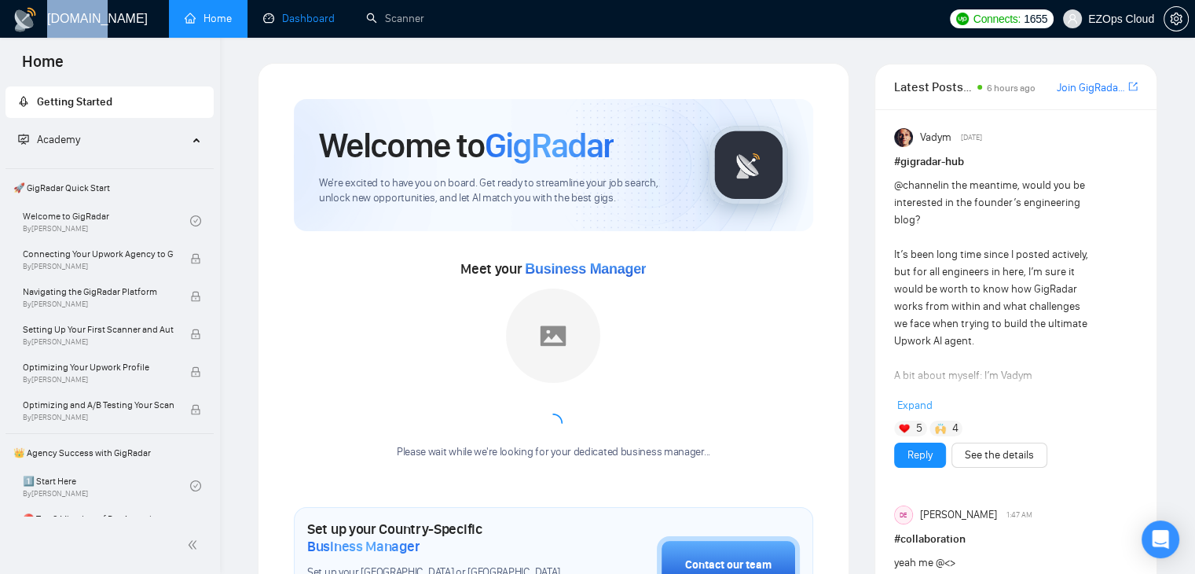
click at [284, 18] on link "Dashboard" at bounding box center [299, 18] width 72 height 13
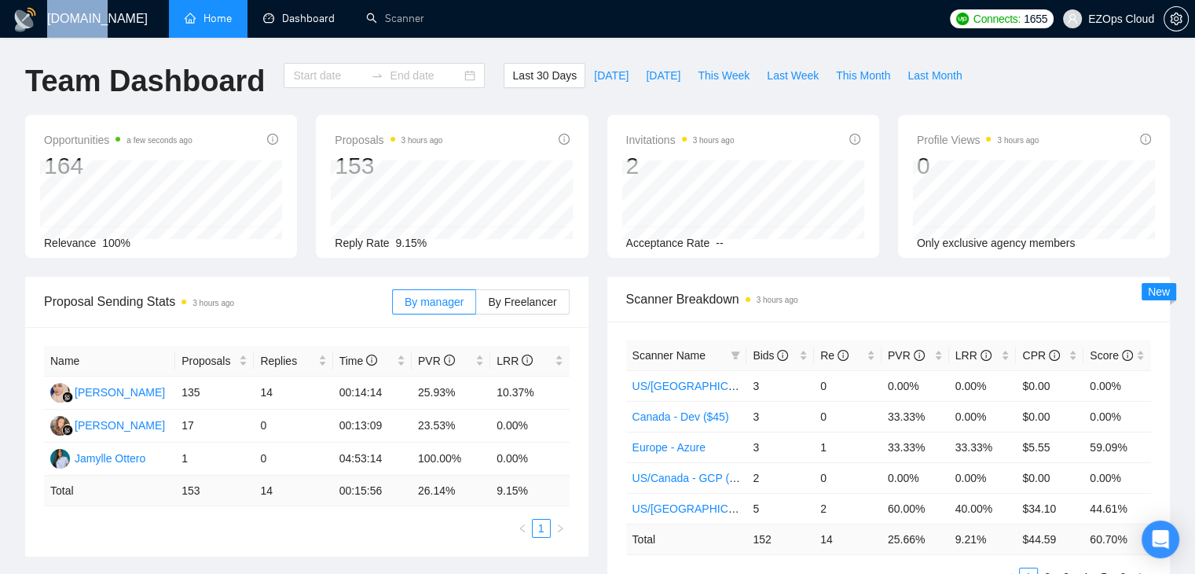
type input "[DATE]"
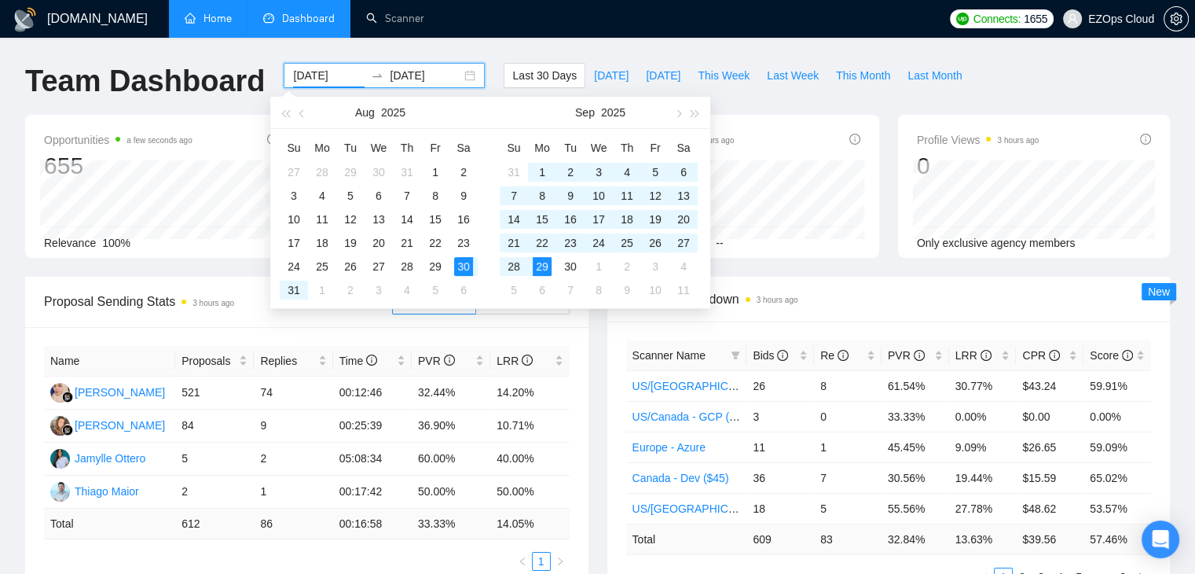
click at [299, 77] on input "[DATE]" at bounding box center [329, 75] width 72 height 17
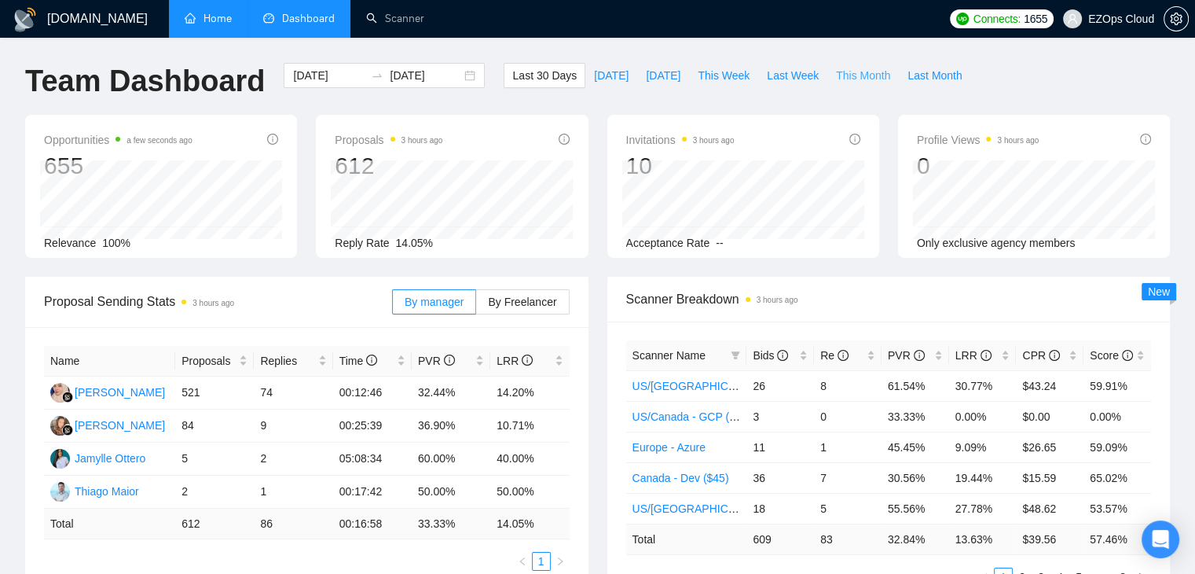
click at [841, 75] on span "This Month" at bounding box center [863, 75] width 54 height 17
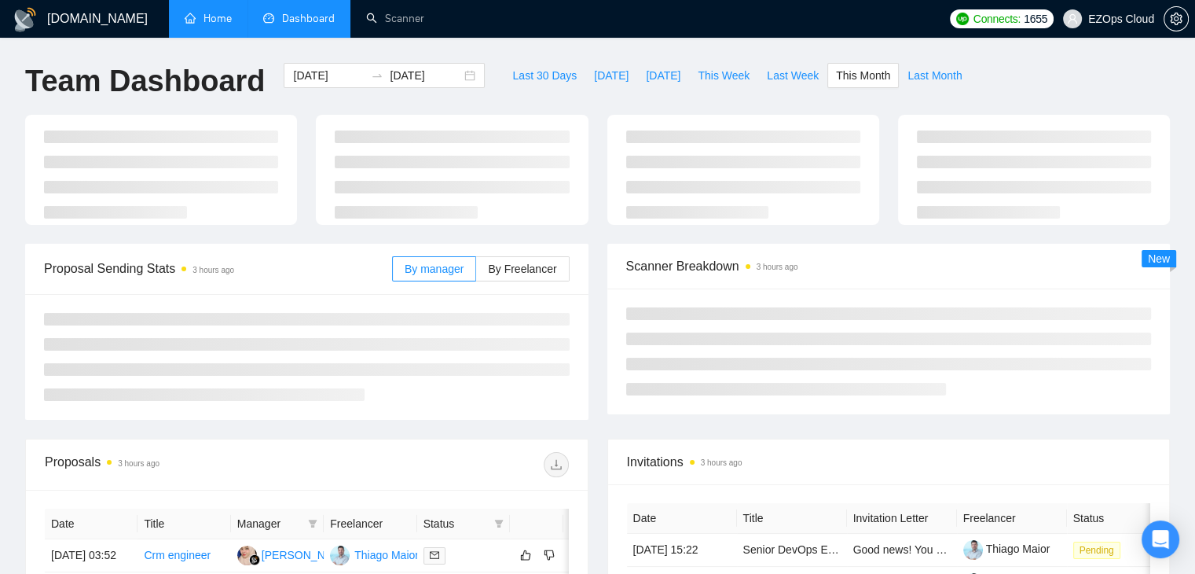
type input "[DATE]"
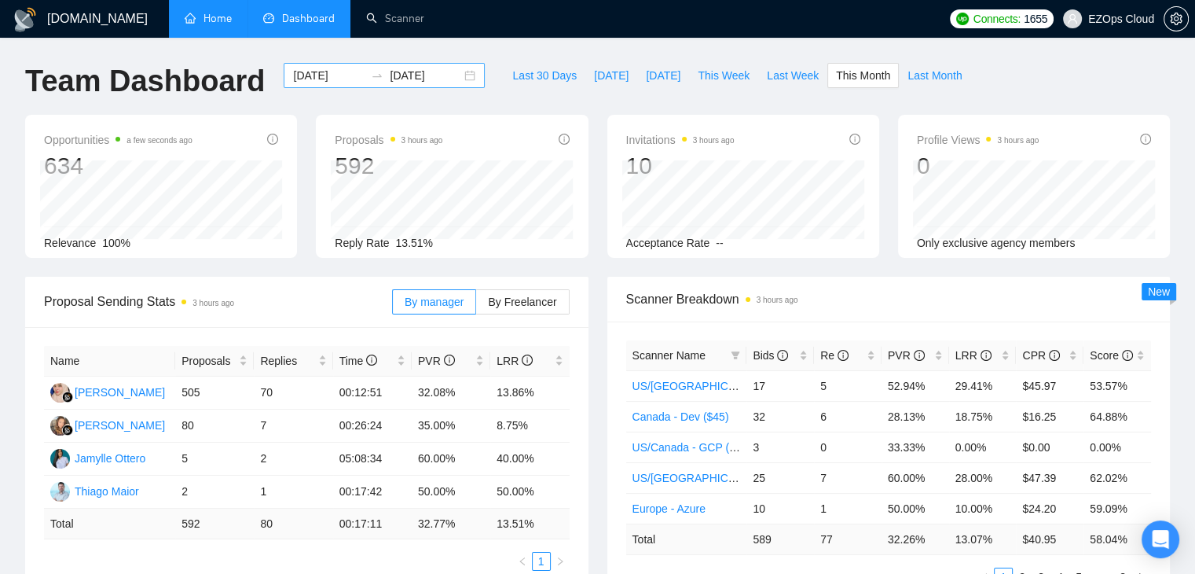
click at [310, 85] on div "[DATE] [DATE]" at bounding box center [384, 89] width 220 height 52
click at [310, 85] on div "[DATE] [DATE]" at bounding box center [384, 75] width 201 height 25
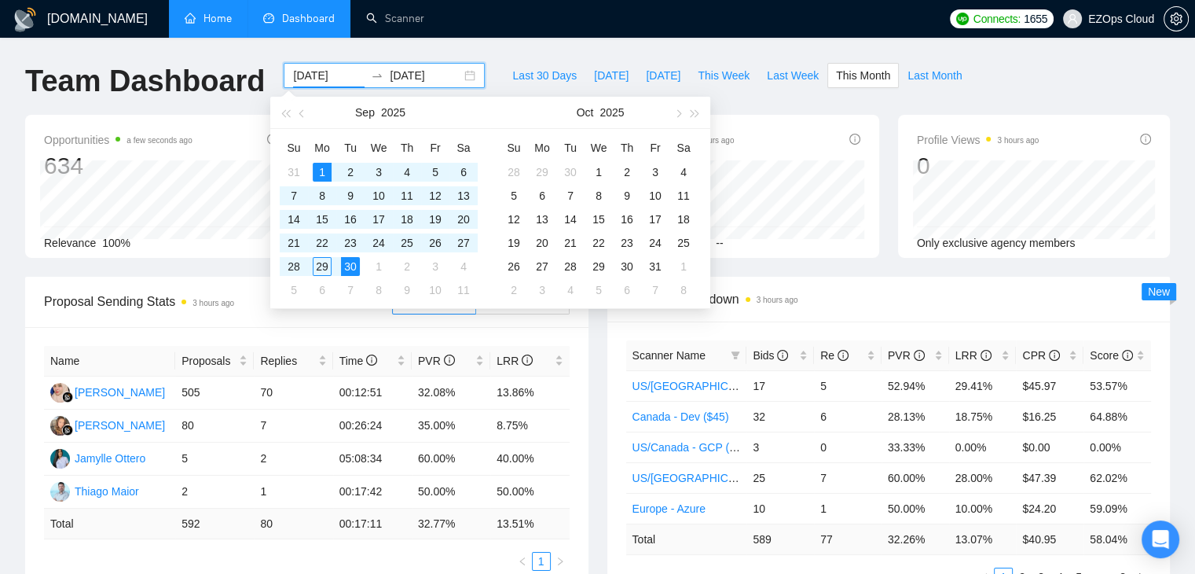
click at [310, 81] on input "[DATE]" at bounding box center [329, 75] width 72 height 17
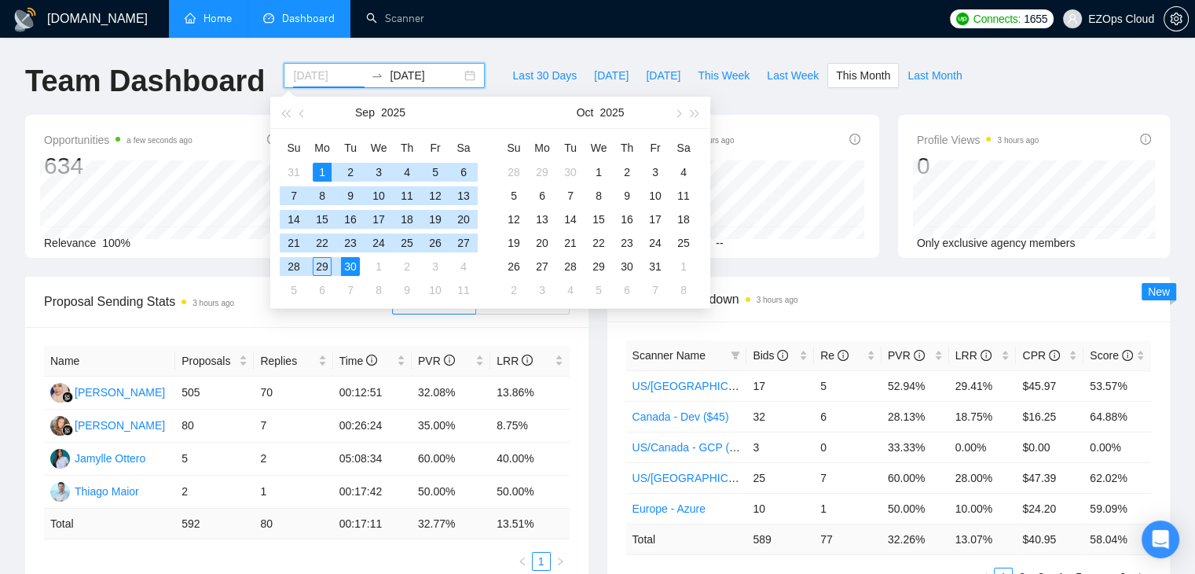
click at [317, 168] on div "1" at bounding box center [322, 172] width 19 height 19
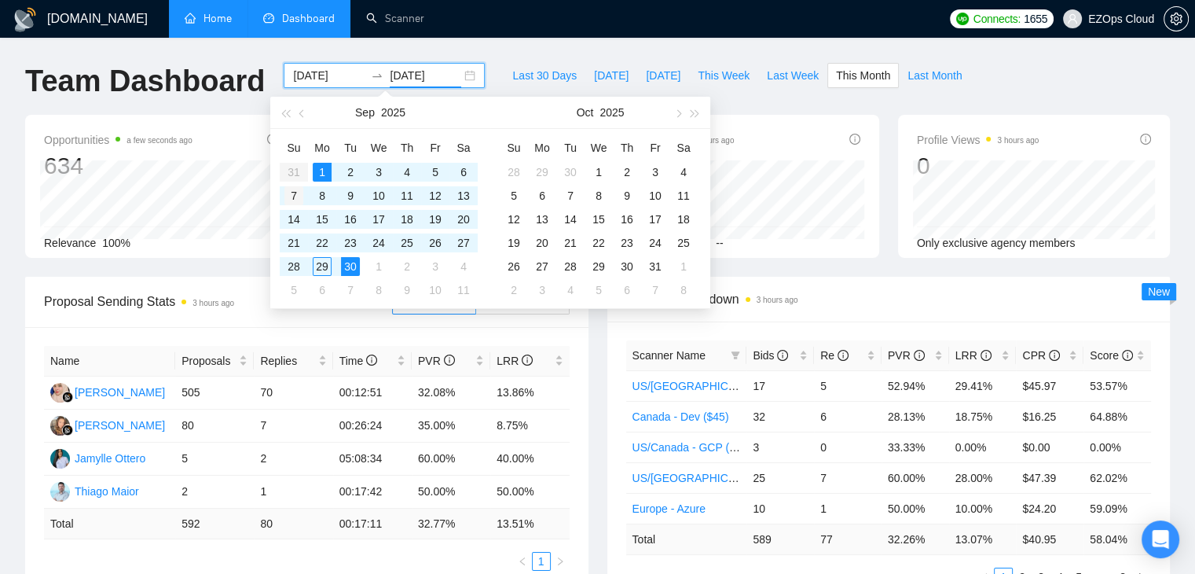
type input "[DATE]"
click at [295, 186] on div "7" at bounding box center [293, 195] width 19 height 19
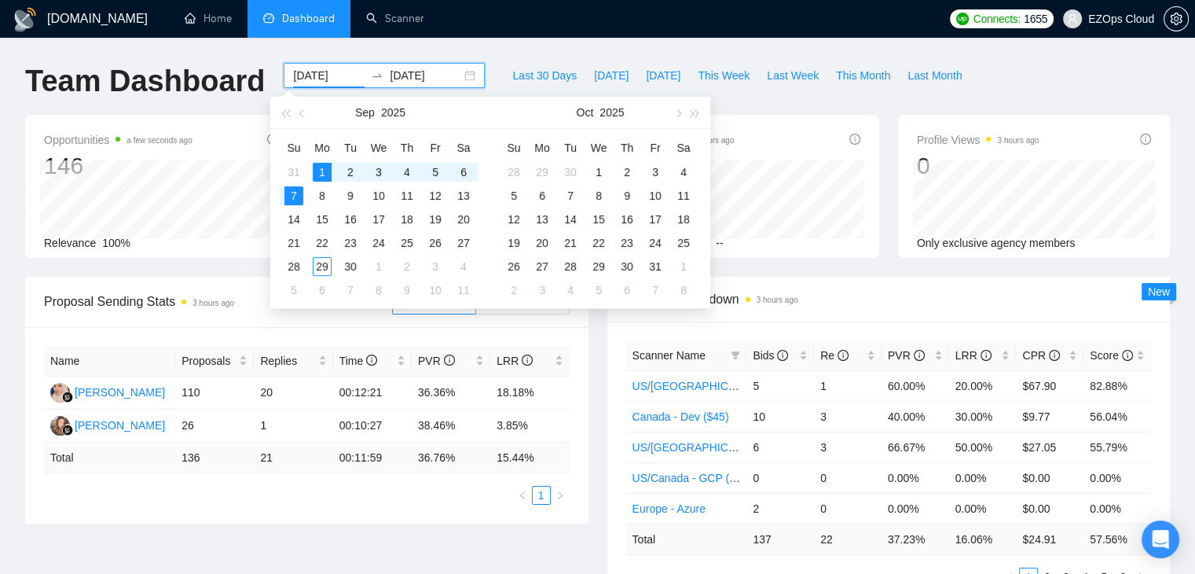
click at [321, 71] on input "[DATE]" at bounding box center [329, 75] width 72 height 17
type input "[DATE]"
click at [324, 199] on div "8" at bounding box center [322, 195] width 19 height 19
type input "[DATE]"
click at [299, 222] on div "14" at bounding box center [293, 219] width 19 height 19
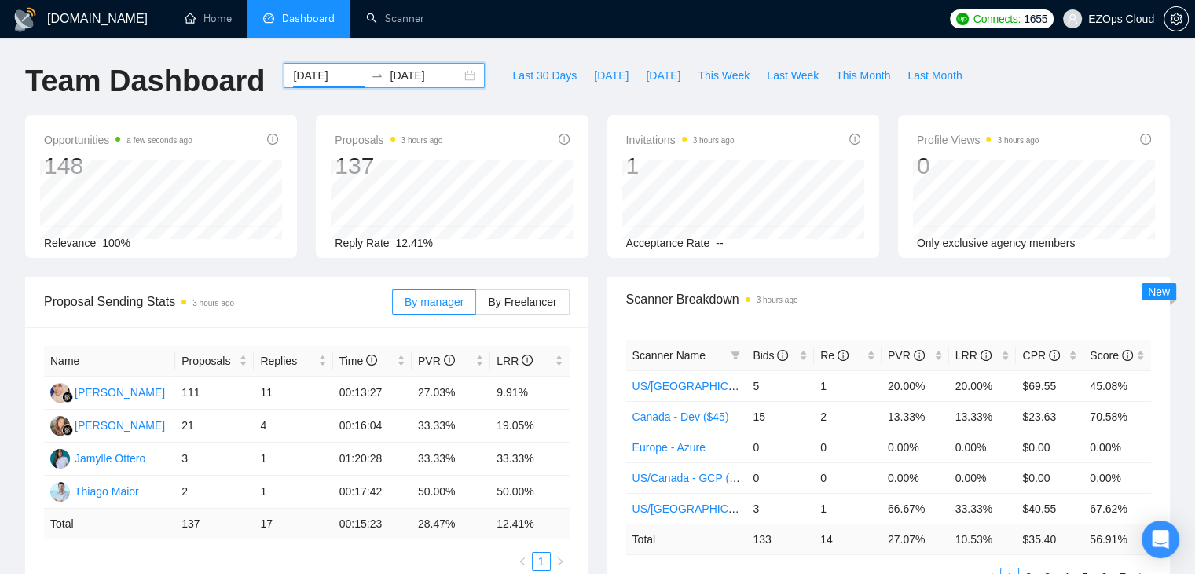
click at [319, 72] on input "[DATE]" at bounding box center [329, 75] width 72 height 17
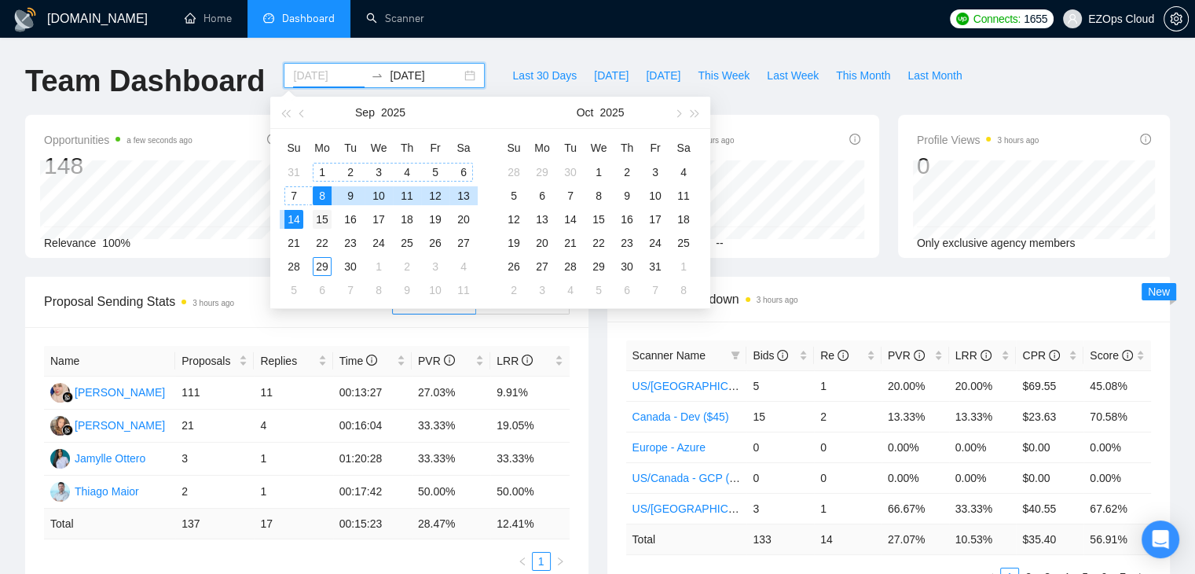
type input "[DATE]"
click at [319, 223] on div "15" at bounding box center [322, 219] width 19 height 19
type input "[DATE]"
click at [294, 248] on div "21" at bounding box center [293, 242] width 19 height 19
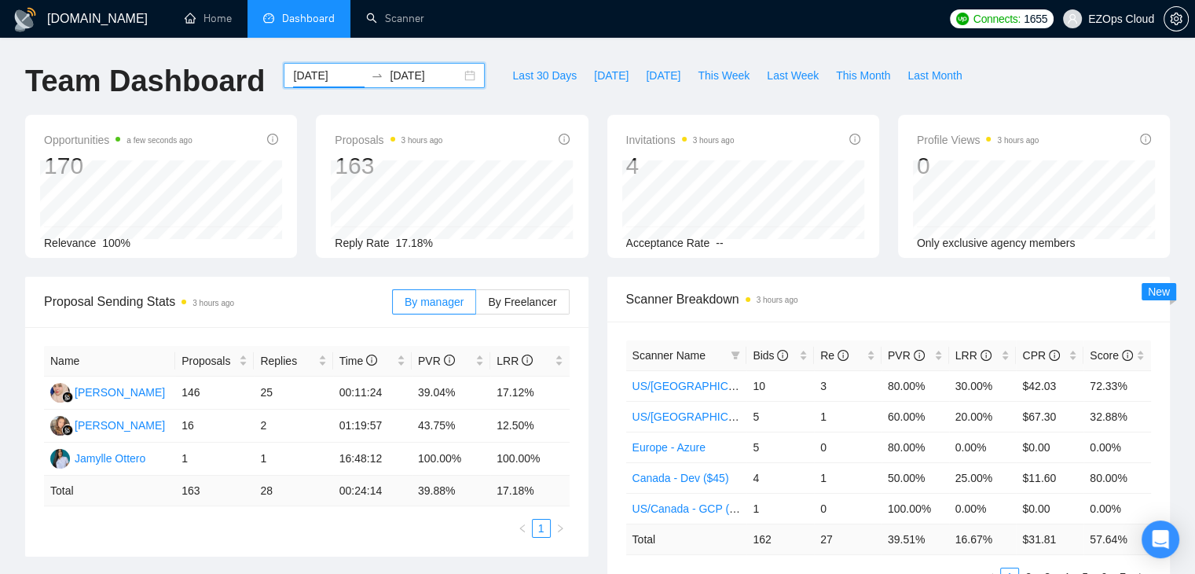
click at [308, 77] on input "[DATE]" at bounding box center [329, 75] width 72 height 17
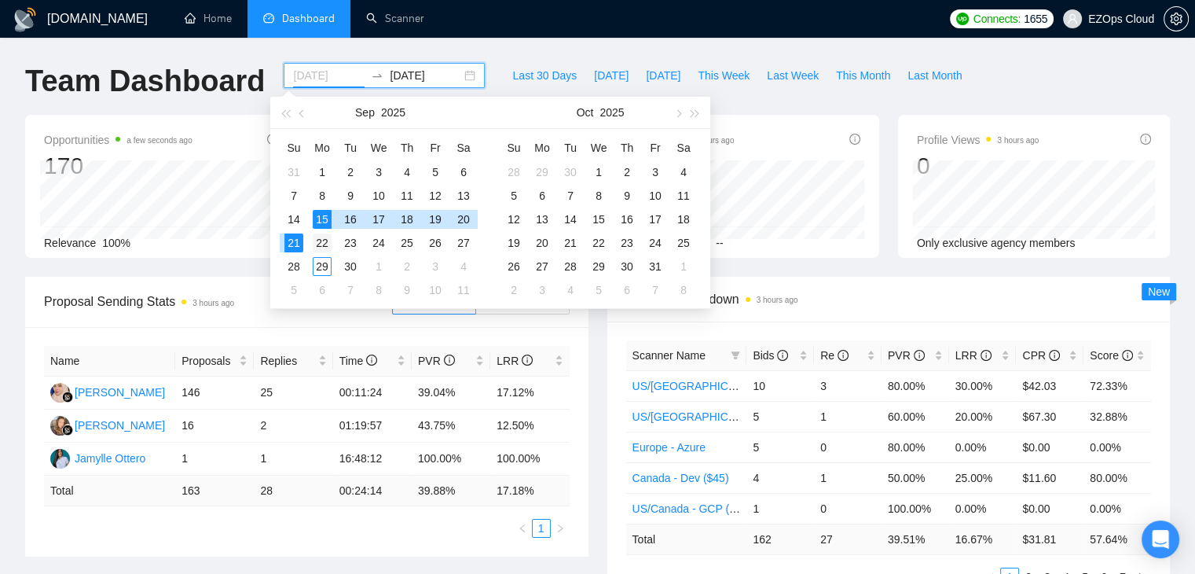
type input "[DATE]"
click at [327, 235] on div "22" at bounding box center [322, 242] width 19 height 19
type input "[DATE]"
click at [298, 262] on div "28" at bounding box center [293, 266] width 19 height 19
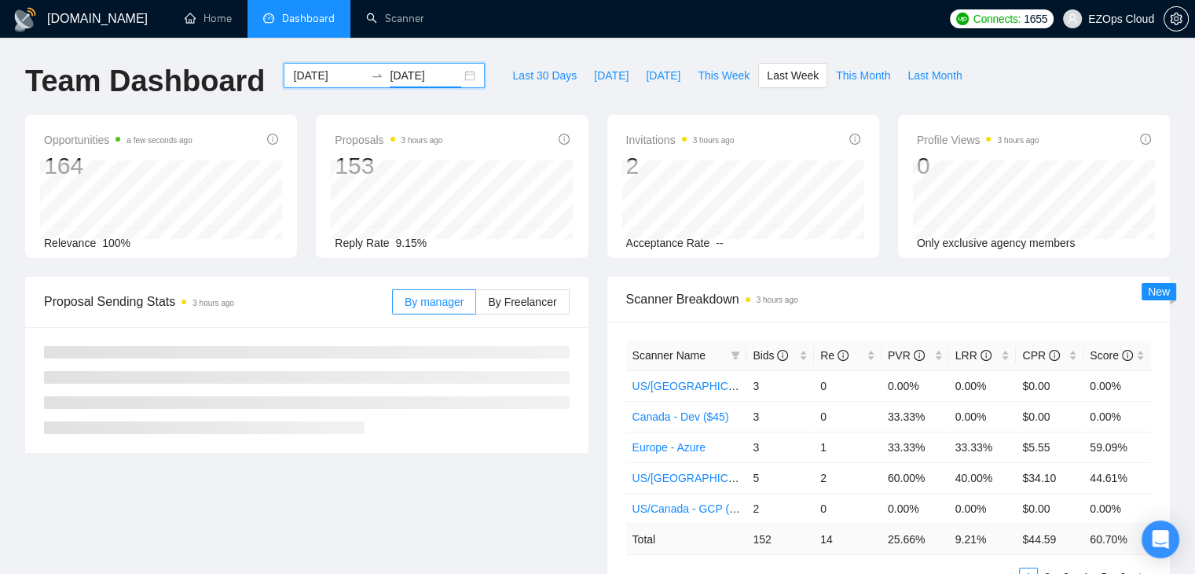
click at [311, 84] on div "[DATE] [DATE]" at bounding box center [384, 75] width 201 height 25
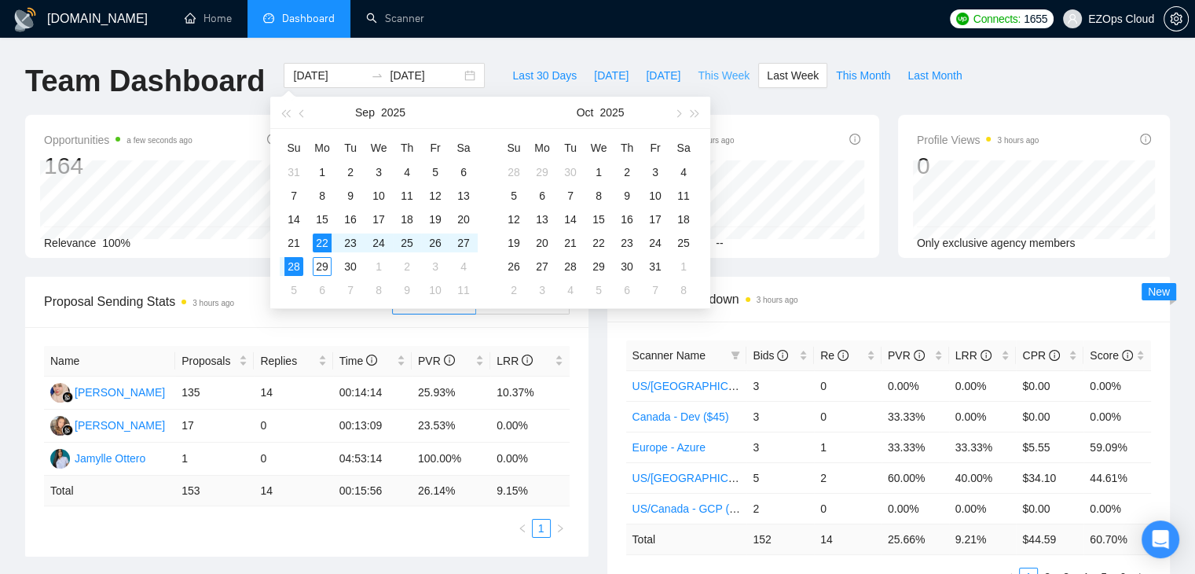
click at [698, 82] on span "This Week" at bounding box center [724, 75] width 52 height 17
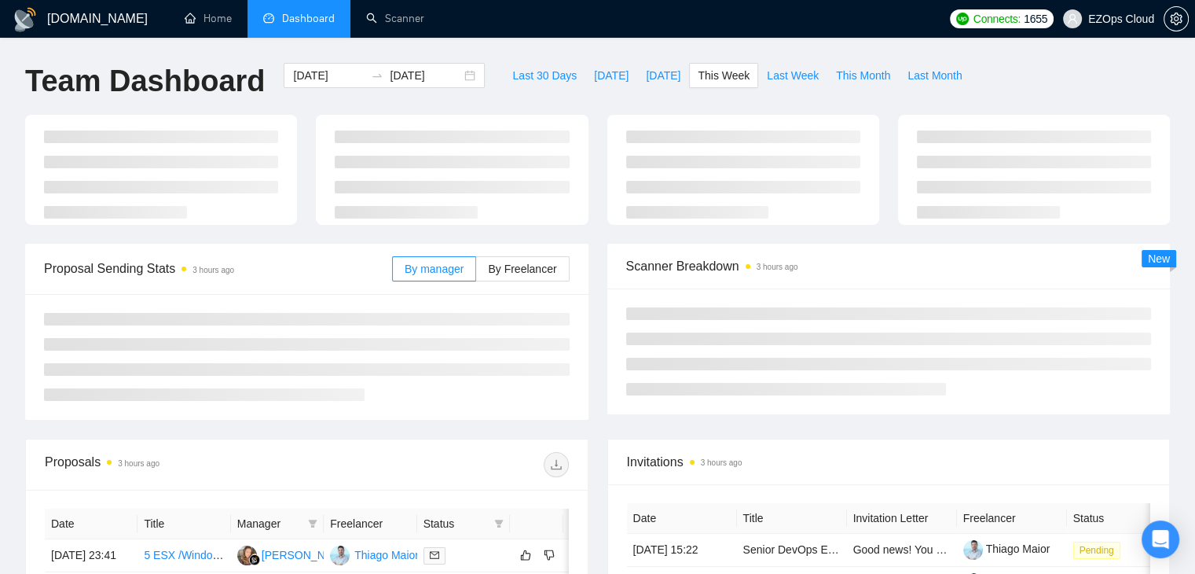
type input "[DATE]"
